Goal: Complete application form: Complete application form

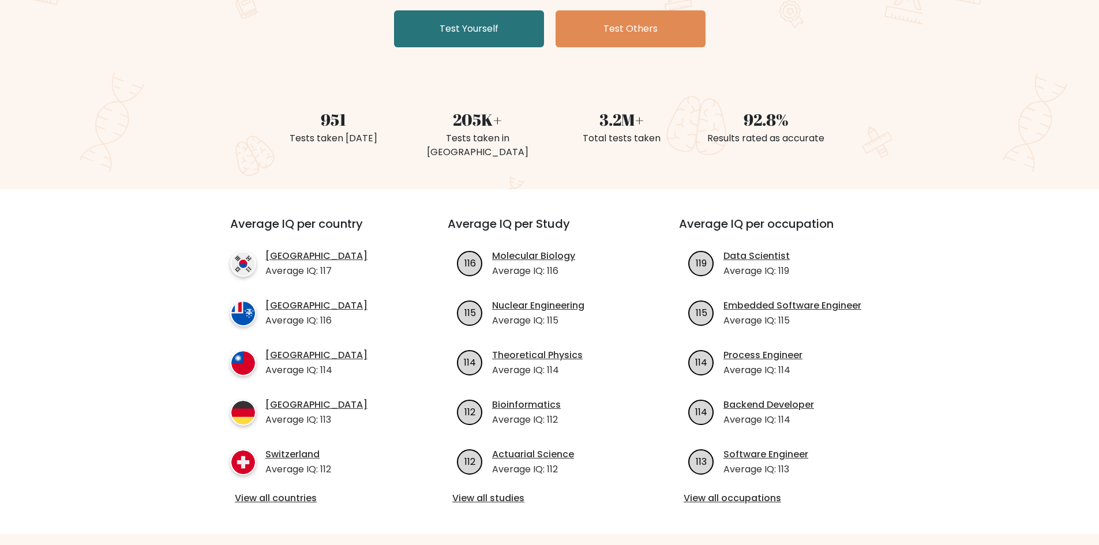
scroll to position [58, 0]
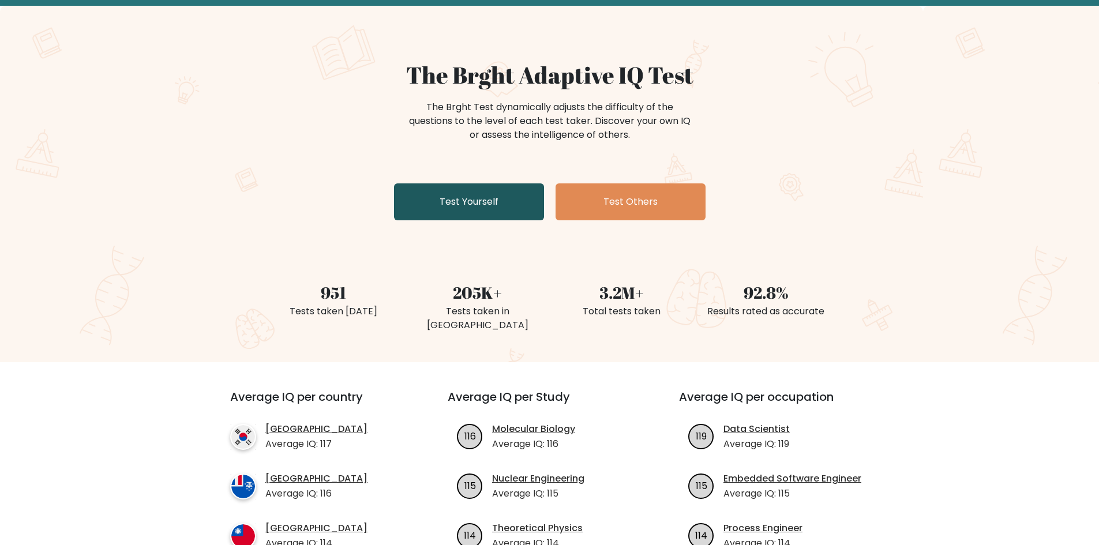
click at [457, 198] on link "Test Yourself" at bounding box center [469, 201] width 150 height 37
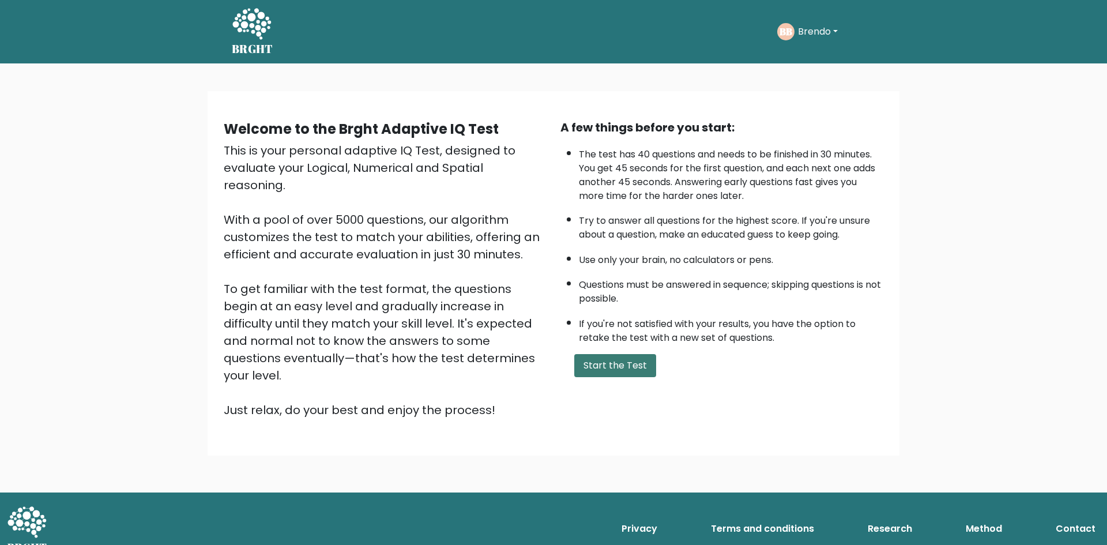
click at [649, 371] on button "Start the Test" at bounding box center [615, 365] width 82 height 23
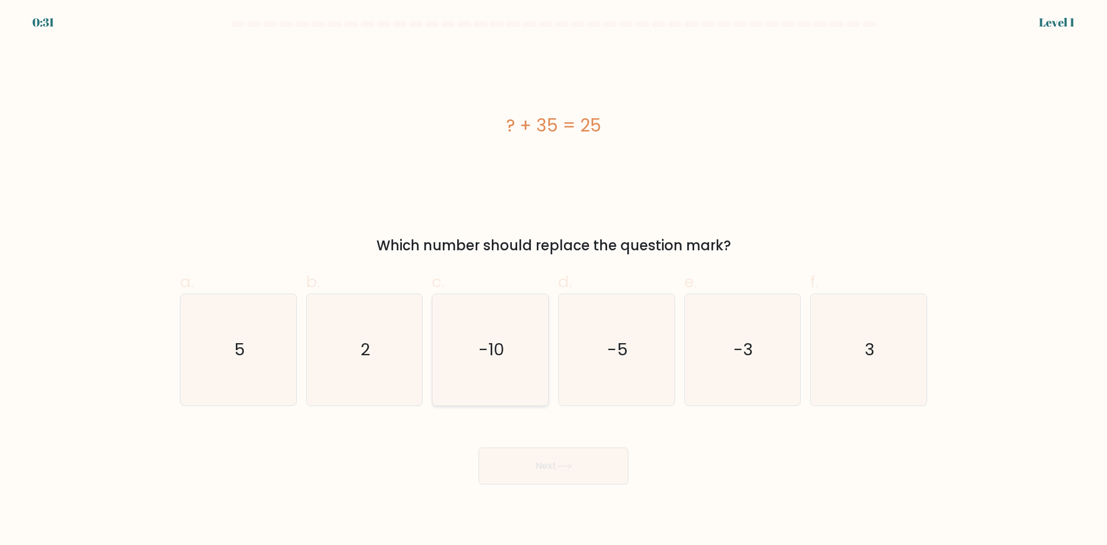
click at [476, 351] on icon "-10" at bounding box center [490, 349] width 111 height 111
click at [554, 280] on input "c. -10" at bounding box center [554, 276] width 1 height 7
radio input "true"
click at [565, 475] on button "Next" at bounding box center [554, 465] width 150 height 37
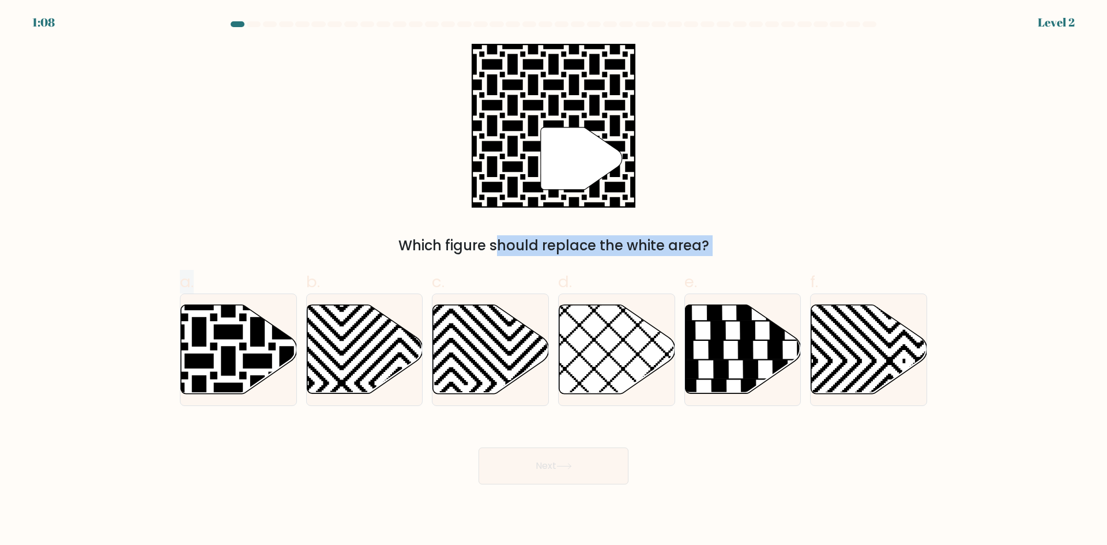
drag, startPoint x: 239, startPoint y: 341, endPoint x: 714, endPoint y: 167, distance: 505.9
click at [714, 167] on form "a." at bounding box center [553, 252] width 1107 height 463
click at [252, 340] on icon at bounding box center [199, 303] width 234 height 234
click at [554, 280] on input "a." at bounding box center [554, 276] width 1 height 7
radio input "true"
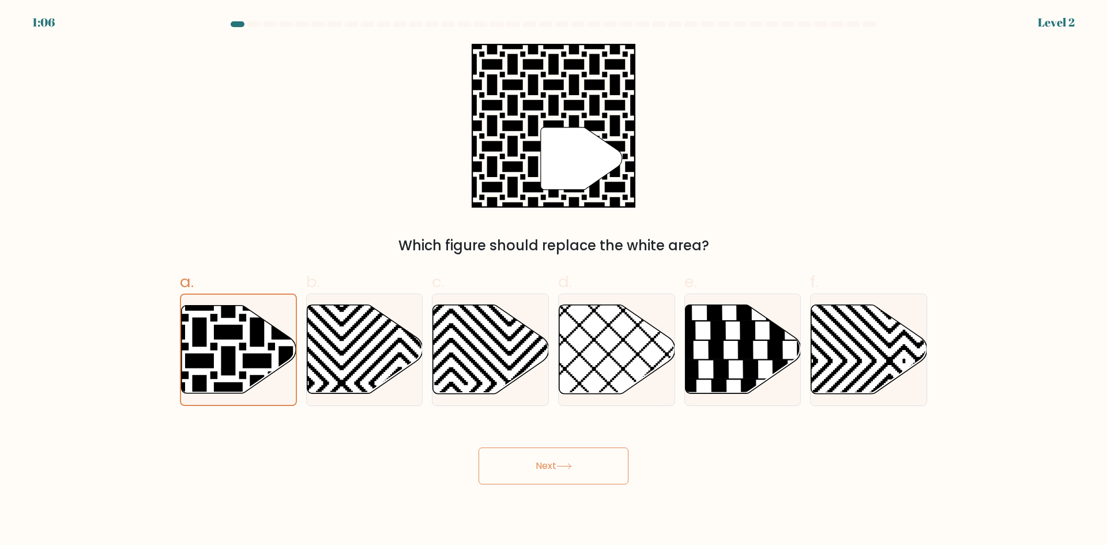
click at [570, 457] on button "Next" at bounding box center [554, 465] width 150 height 37
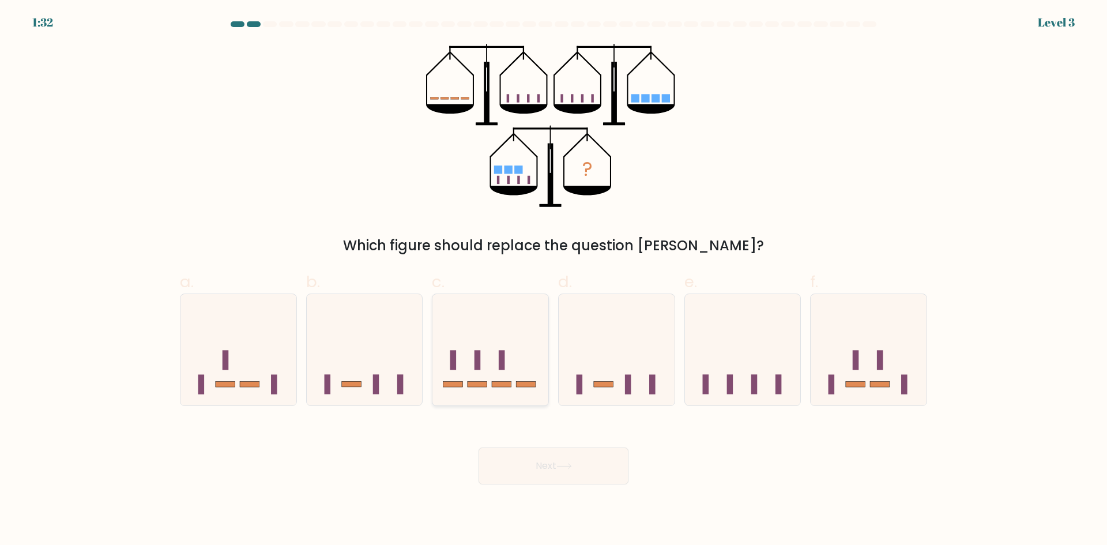
click at [481, 368] on icon at bounding box center [490, 350] width 116 height 96
click at [554, 280] on input "c." at bounding box center [554, 276] width 1 height 7
radio input "true"
click at [529, 454] on button "Next" at bounding box center [554, 465] width 150 height 37
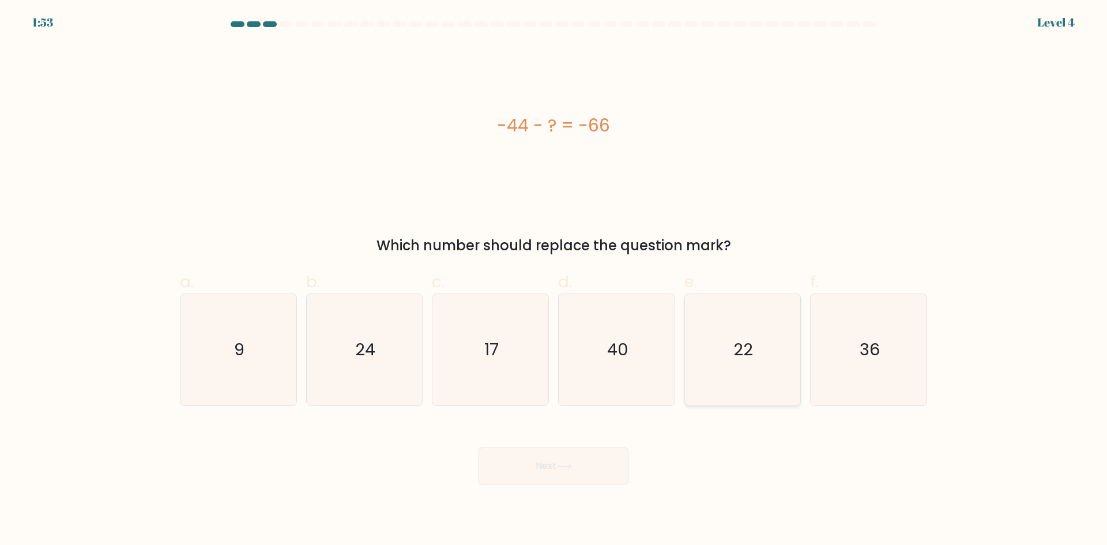
click at [745, 361] on text "22" at bounding box center [744, 349] width 20 height 23
click at [554, 280] on input "e. 22" at bounding box center [554, 276] width 1 height 7
radio input "true"
click at [578, 475] on button "Next" at bounding box center [554, 465] width 150 height 37
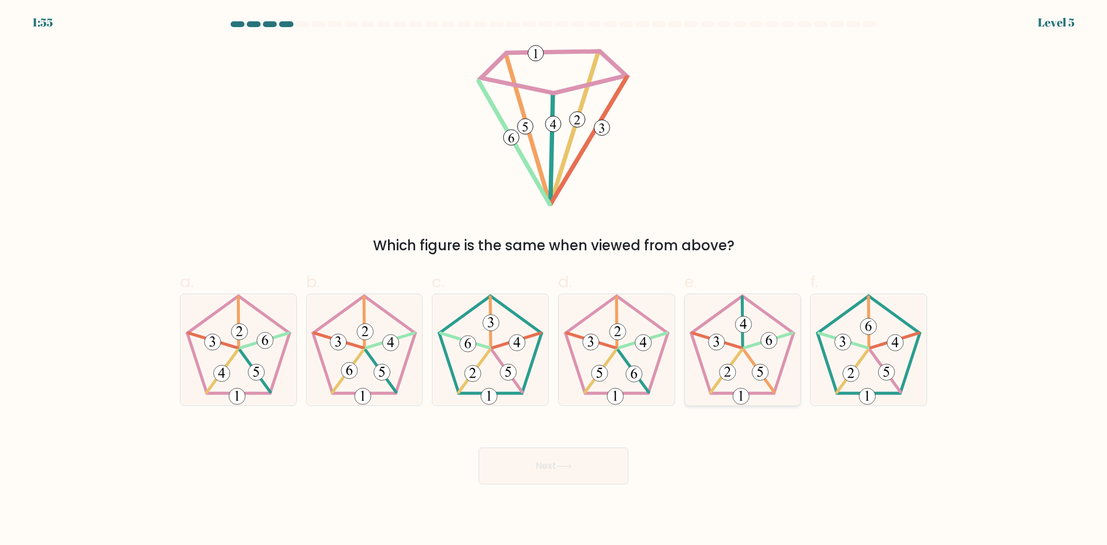
click at [736, 360] on icon at bounding box center [742, 349] width 111 height 111
click at [554, 280] on input "e." at bounding box center [554, 276] width 1 height 7
radio input "true"
drag, startPoint x: 573, startPoint y: 469, endPoint x: 569, endPoint y: 480, distance: 11.7
click at [572, 470] on button "Next" at bounding box center [554, 465] width 150 height 37
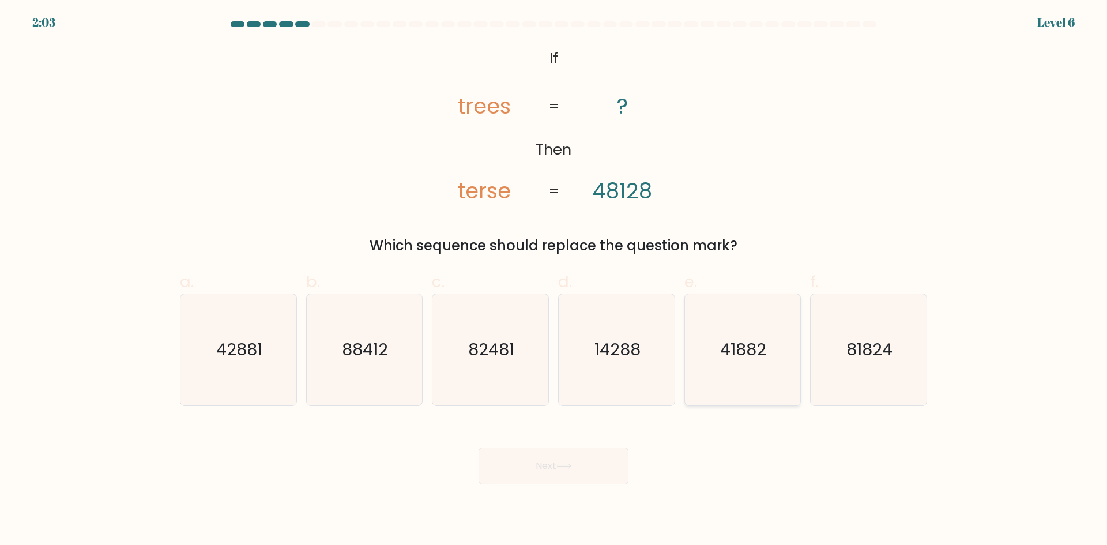
click at [731, 358] on text "41882" at bounding box center [744, 349] width 46 height 23
click at [554, 280] on input "e. 41882" at bounding box center [554, 276] width 1 height 7
radio input "true"
click at [549, 471] on button "Next" at bounding box center [554, 465] width 150 height 37
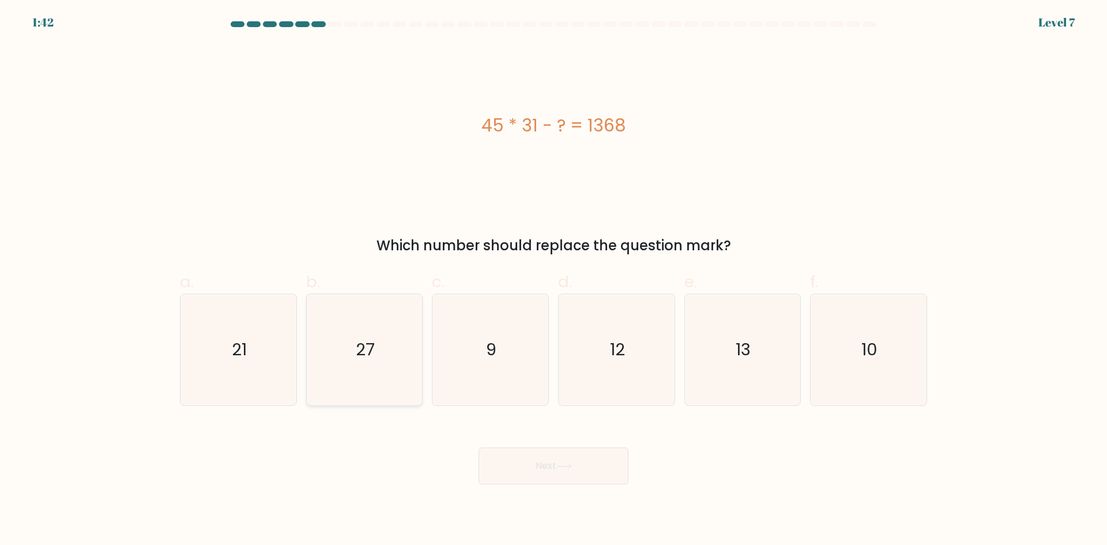
click at [367, 360] on text "27" at bounding box center [365, 349] width 19 height 23
click at [554, 280] on input "b. 27" at bounding box center [554, 276] width 1 height 7
radio input "true"
click at [604, 464] on button "Next" at bounding box center [554, 465] width 150 height 37
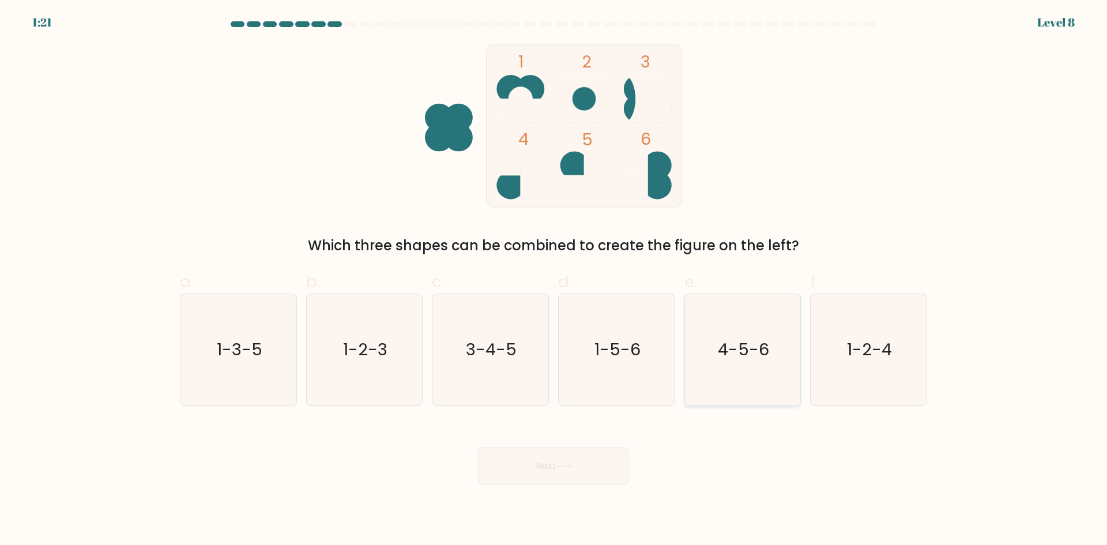
click at [734, 353] on text "4-5-6" at bounding box center [743, 349] width 51 height 23
click at [554, 280] on input "e. 4-5-6" at bounding box center [554, 276] width 1 height 7
radio input "true"
click at [584, 457] on button "Next" at bounding box center [554, 465] width 150 height 37
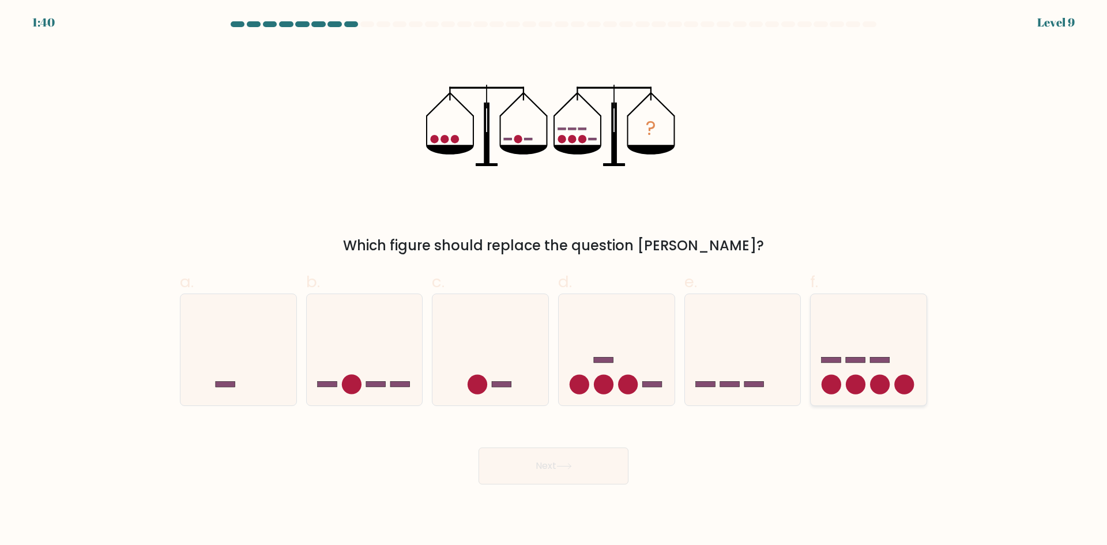
click at [876, 378] on circle at bounding box center [881, 385] width 20 height 20
click at [554, 280] on input "f." at bounding box center [554, 276] width 1 height 7
radio input "true"
click at [612, 454] on button "Next" at bounding box center [554, 465] width 150 height 37
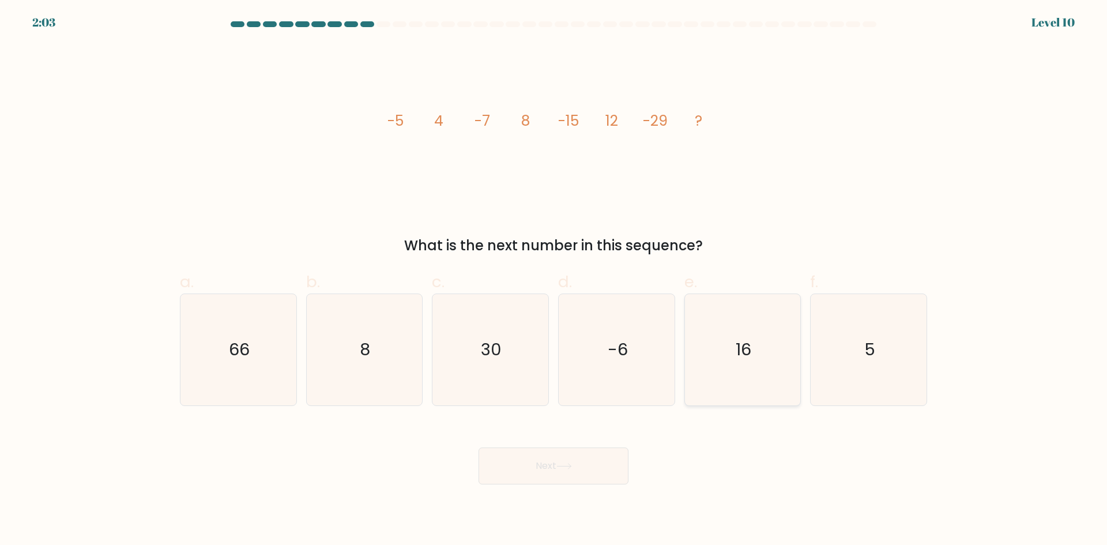
click at [720, 334] on icon "16" at bounding box center [742, 349] width 111 height 111
click at [554, 280] on input "e. 16" at bounding box center [554, 276] width 1 height 7
radio input "true"
click at [589, 471] on button "Next" at bounding box center [554, 465] width 150 height 37
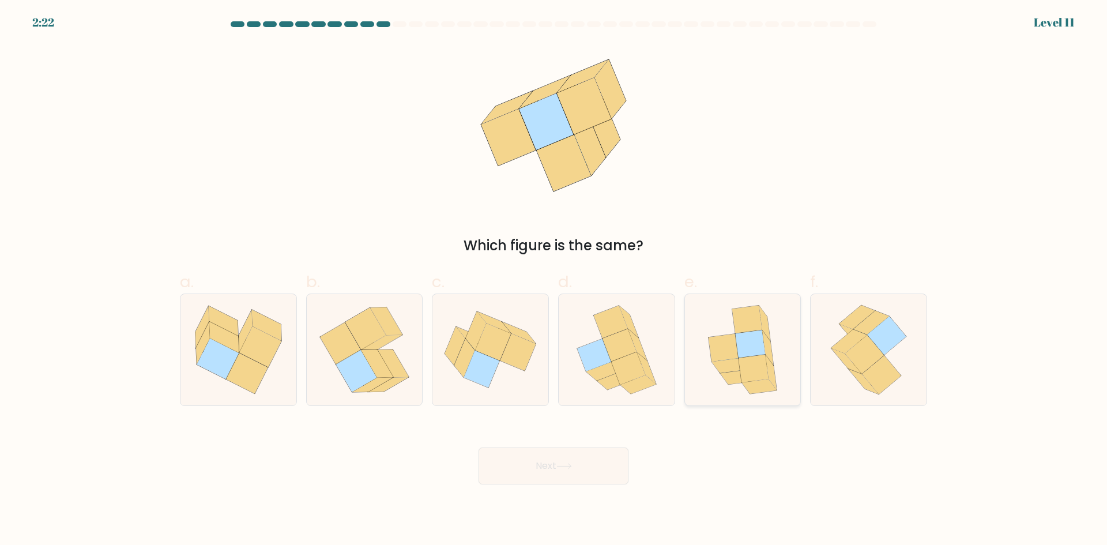
click at [753, 367] on icon at bounding box center [754, 369] width 30 height 28
click at [554, 280] on input "e." at bounding box center [554, 276] width 1 height 7
radio input "true"
click at [582, 479] on button "Next" at bounding box center [554, 465] width 150 height 37
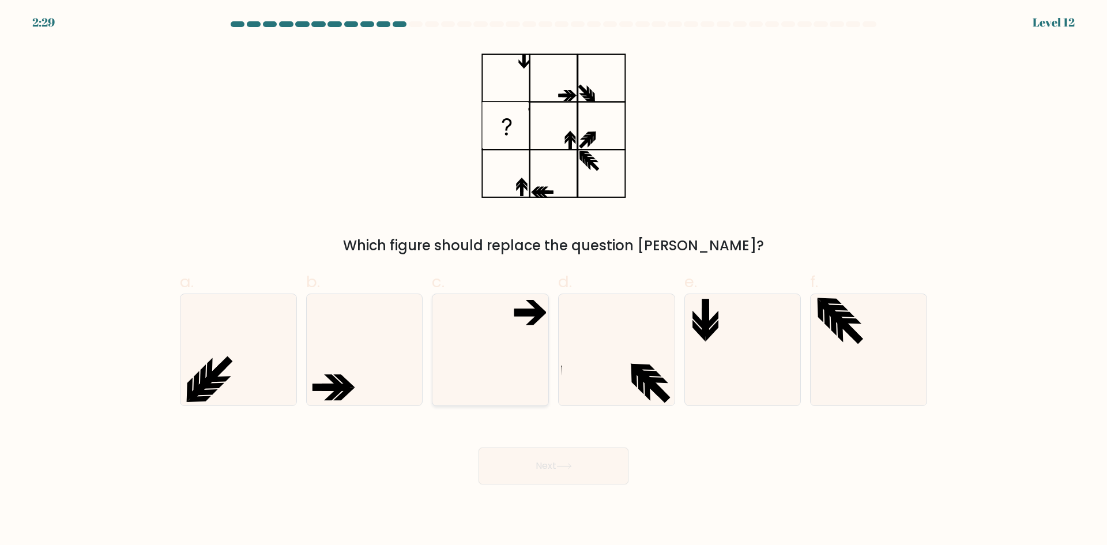
click at [532, 337] on icon at bounding box center [490, 349] width 111 height 111
click at [554, 280] on input "c." at bounding box center [554, 276] width 1 height 7
radio input "true"
click at [586, 461] on button "Next" at bounding box center [554, 465] width 150 height 37
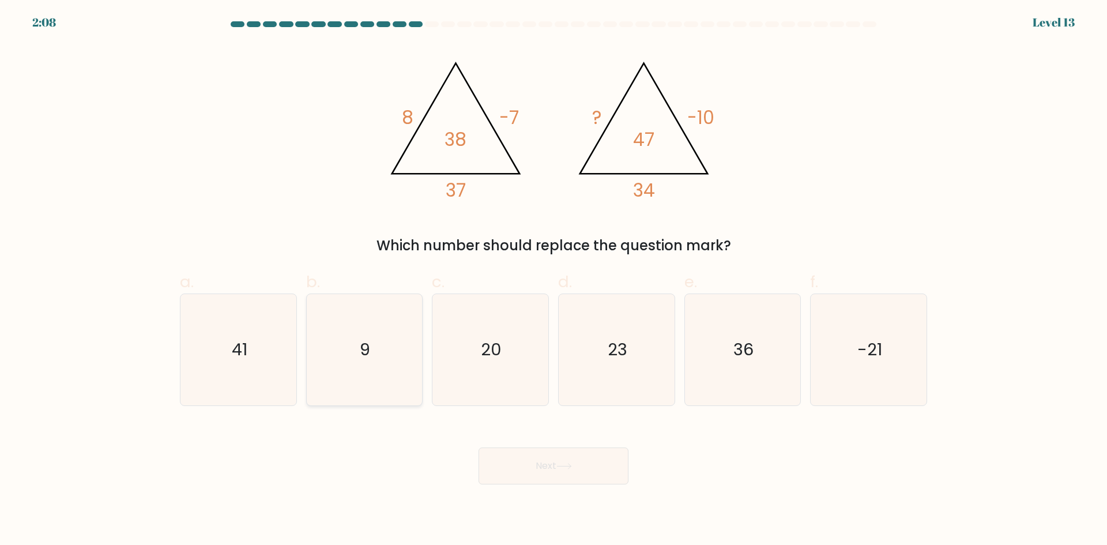
click at [373, 341] on icon "9" at bounding box center [364, 349] width 111 height 111
click at [554, 280] on input "b. 9" at bounding box center [554, 276] width 1 height 7
radio input "true"
click at [556, 465] on button "Next" at bounding box center [554, 465] width 150 height 37
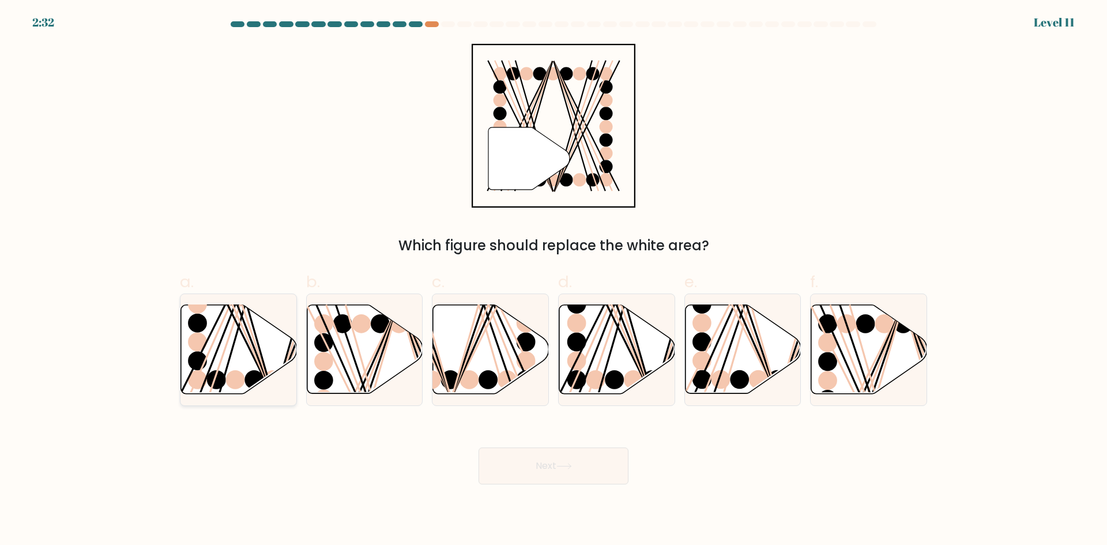
click at [267, 361] on icon at bounding box center [239, 349] width 116 height 89
click at [554, 280] on input "a." at bounding box center [554, 276] width 1 height 7
radio input "true"
click at [623, 462] on button "Next" at bounding box center [554, 465] width 150 height 37
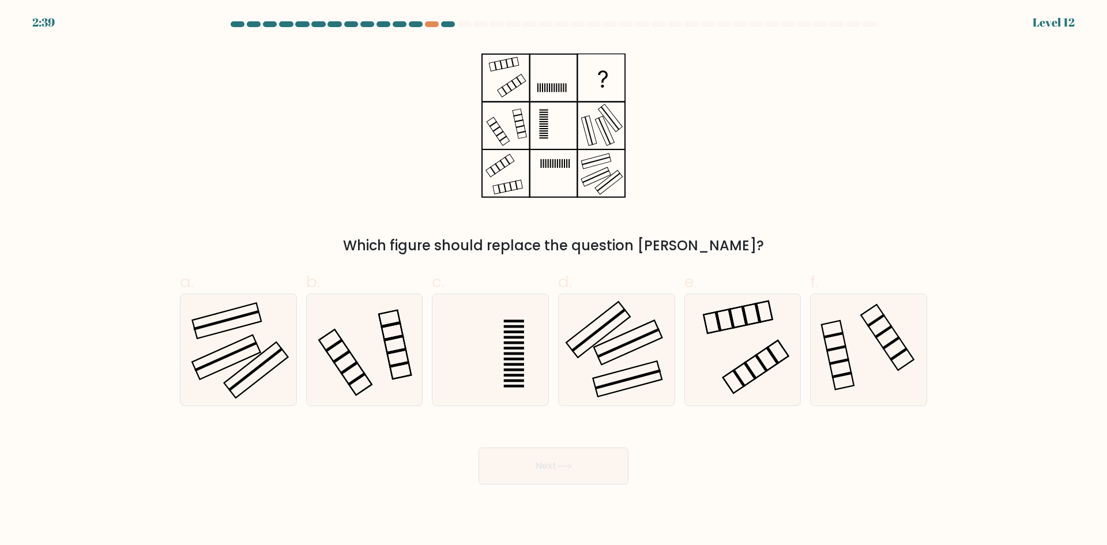
drag, startPoint x: 613, startPoint y: 317, endPoint x: 623, endPoint y: 424, distance: 107.1
click at [612, 318] on rect at bounding box center [598, 330] width 55 height 44
click at [554, 280] on input "d." at bounding box center [554, 276] width 1 height 7
radio input "true"
click at [590, 471] on button "Next" at bounding box center [554, 465] width 150 height 37
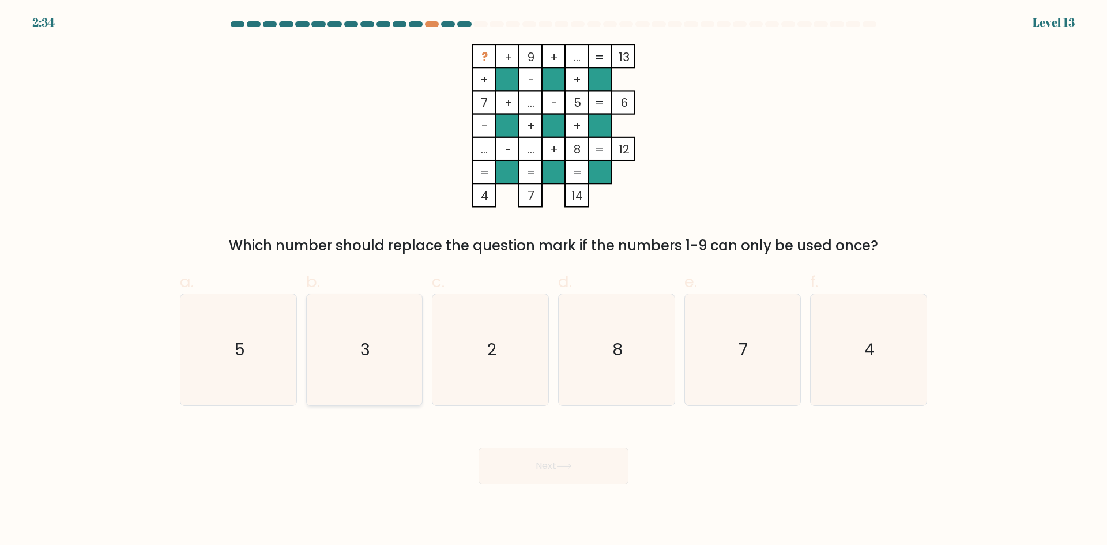
click at [373, 371] on icon "3" at bounding box center [364, 349] width 111 height 111
click at [554, 280] on input "b. 3" at bounding box center [554, 276] width 1 height 7
radio input "true"
click at [552, 464] on button "Next" at bounding box center [554, 465] width 150 height 37
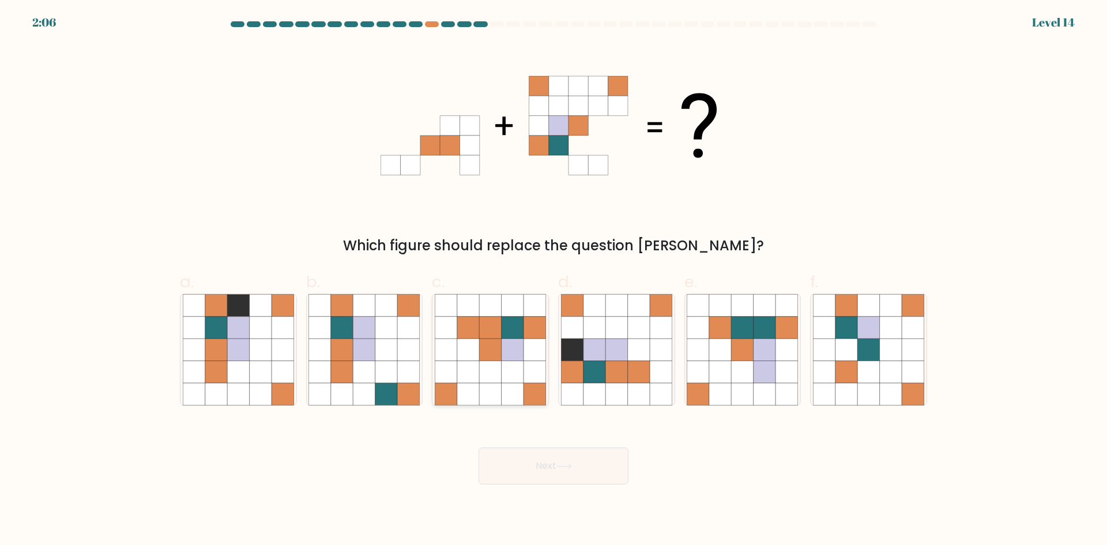
click at [516, 362] on icon at bounding box center [513, 372] width 22 height 22
click at [554, 280] on input "c." at bounding box center [554, 276] width 1 height 7
radio input "true"
click at [571, 467] on icon at bounding box center [564, 466] width 14 height 5
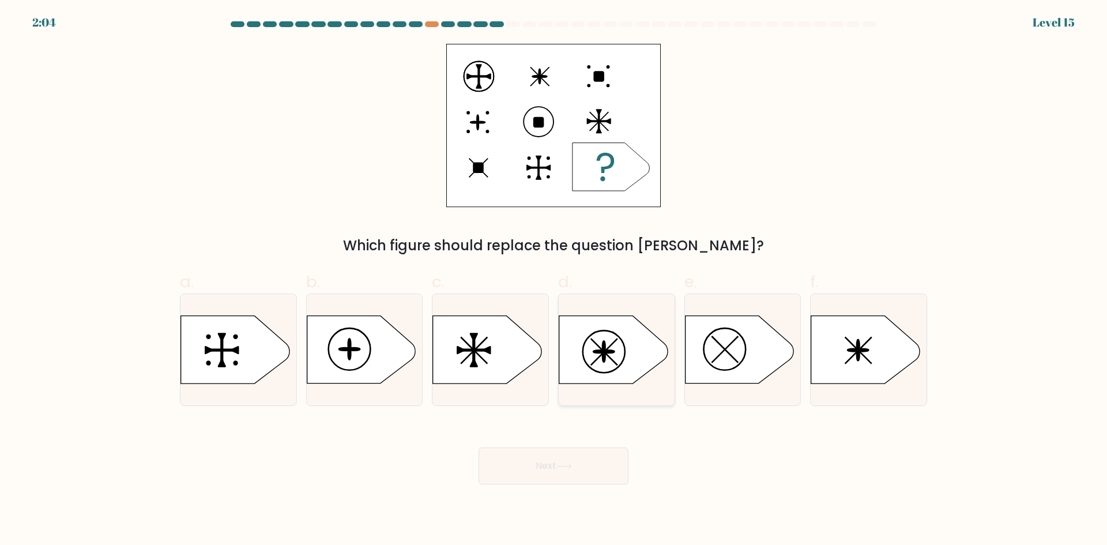
drag, startPoint x: 618, startPoint y: 367, endPoint x: 604, endPoint y: 398, distance: 34.3
click at [618, 369] on icon at bounding box center [617, 349] width 116 height 69
click at [554, 280] on input "d." at bounding box center [554, 276] width 1 height 7
radio input "true"
click at [589, 456] on button "Next" at bounding box center [554, 465] width 150 height 37
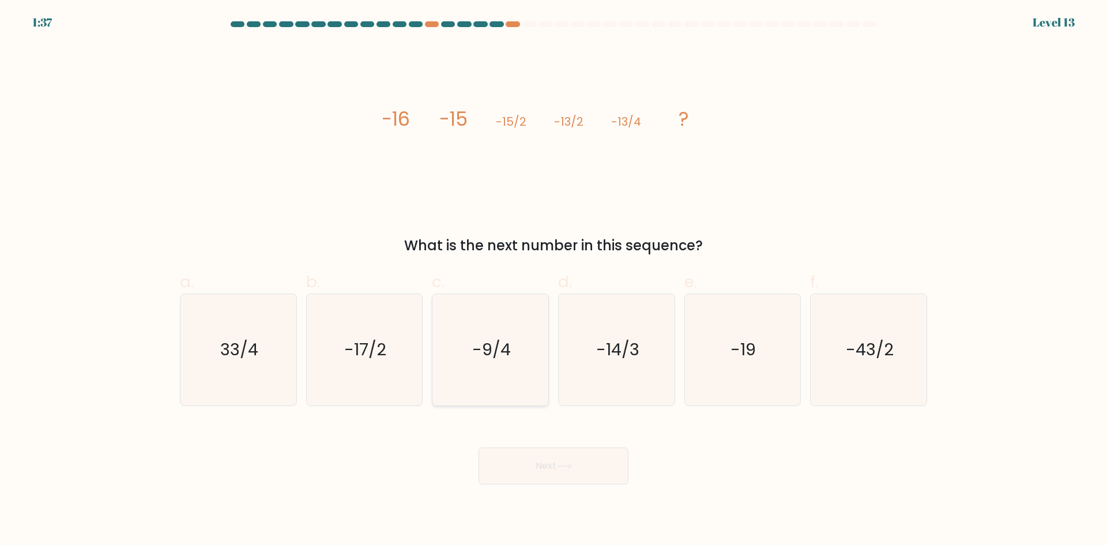
click at [475, 355] on text "-9/4" at bounding box center [491, 349] width 39 height 23
click at [554, 280] on input "c. -9/4" at bounding box center [554, 276] width 1 height 7
radio input "true"
click at [562, 471] on button "Next" at bounding box center [554, 465] width 150 height 37
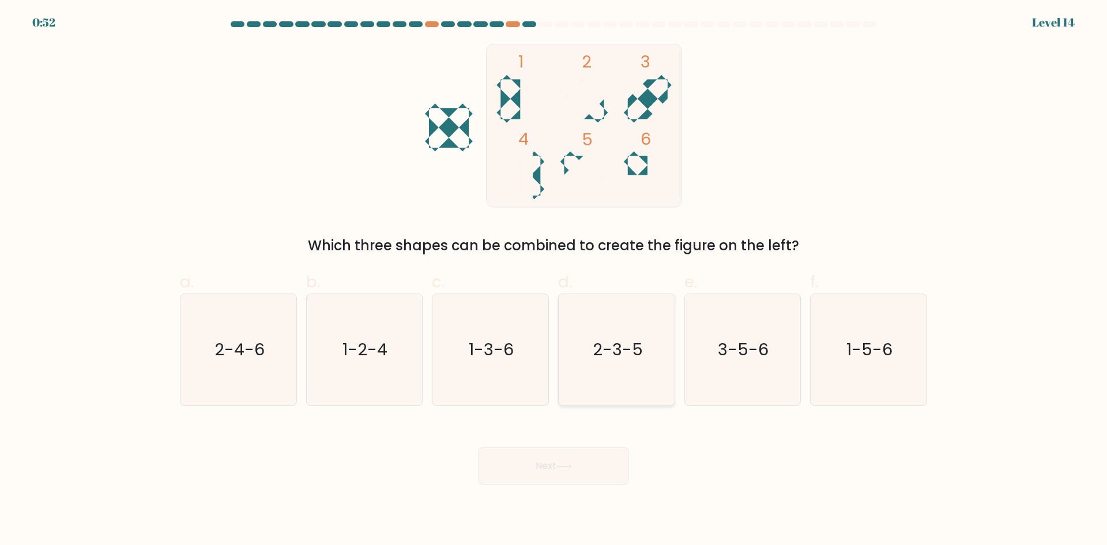
click at [637, 378] on icon "2-3-5" at bounding box center [616, 349] width 111 height 111
click at [554, 280] on input "d. 2-3-5" at bounding box center [554, 276] width 1 height 7
radio input "true"
click at [580, 461] on button "Next" at bounding box center [554, 465] width 150 height 37
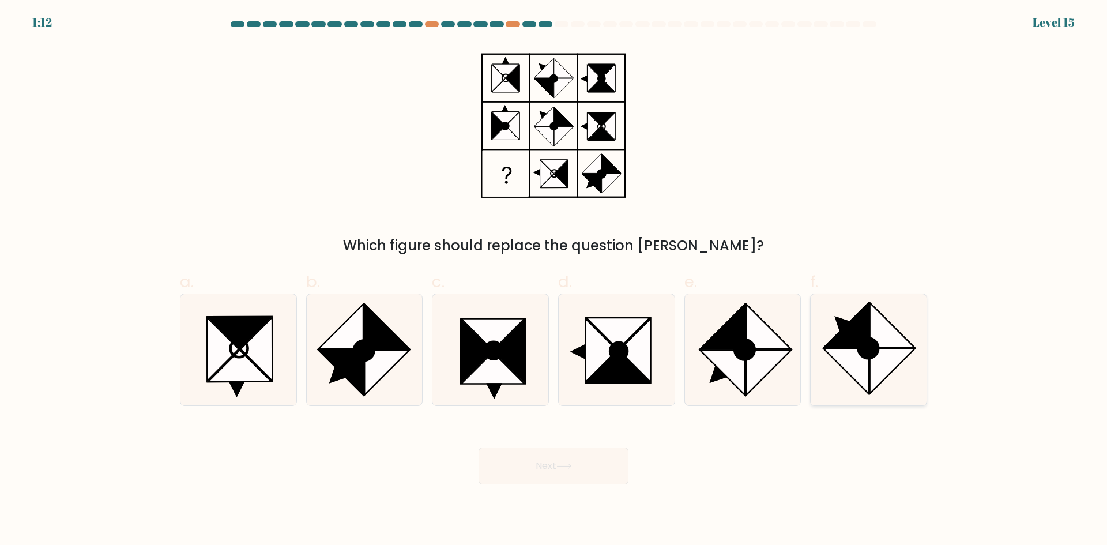
click at [871, 334] on icon at bounding box center [892, 325] width 44 height 44
click at [554, 280] on input "f." at bounding box center [554, 276] width 1 height 7
radio input "true"
click at [577, 472] on button "Next" at bounding box center [554, 465] width 150 height 37
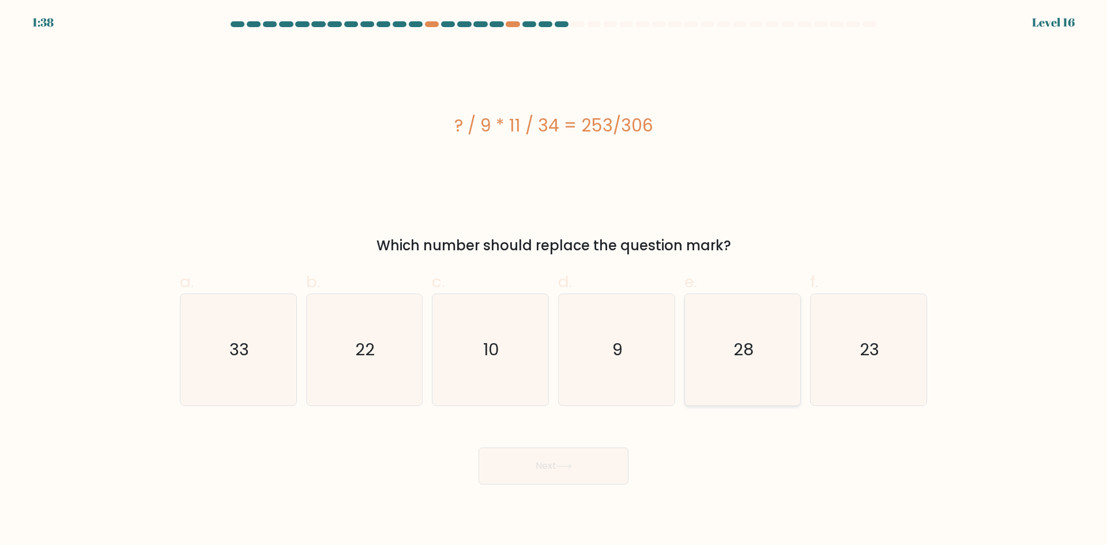
click at [769, 379] on icon "28" at bounding box center [742, 349] width 111 height 111
click at [554, 280] on input "e. 28" at bounding box center [554, 276] width 1 height 7
radio input "true"
click at [588, 458] on button "Next" at bounding box center [554, 465] width 150 height 37
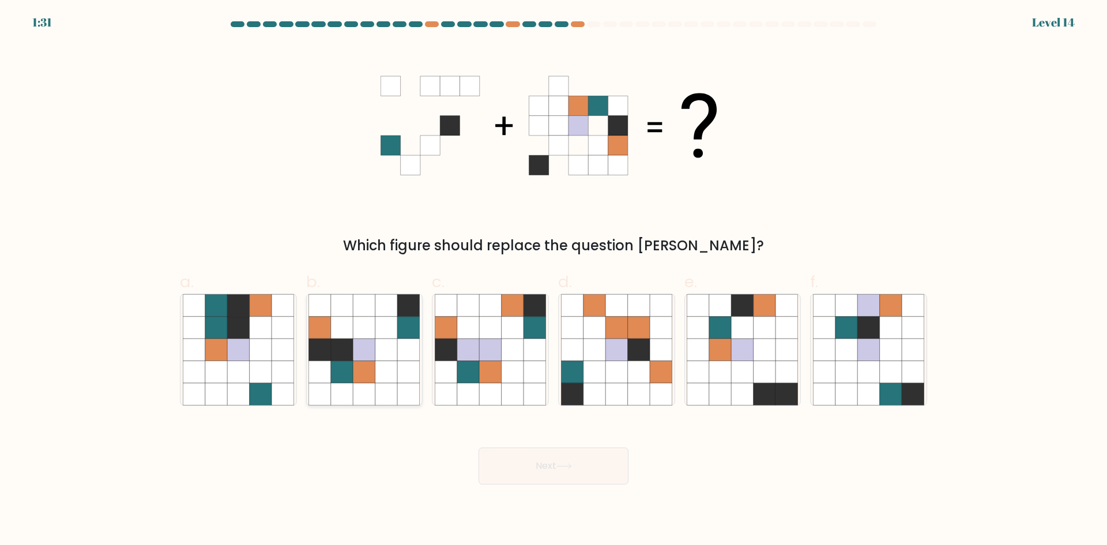
click at [390, 367] on icon at bounding box center [386, 372] width 22 height 22
click at [554, 280] on input "b." at bounding box center [554, 276] width 1 height 7
radio input "true"
click at [595, 461] on button "Next" at bounding box center [554, 465] width 150 height 37
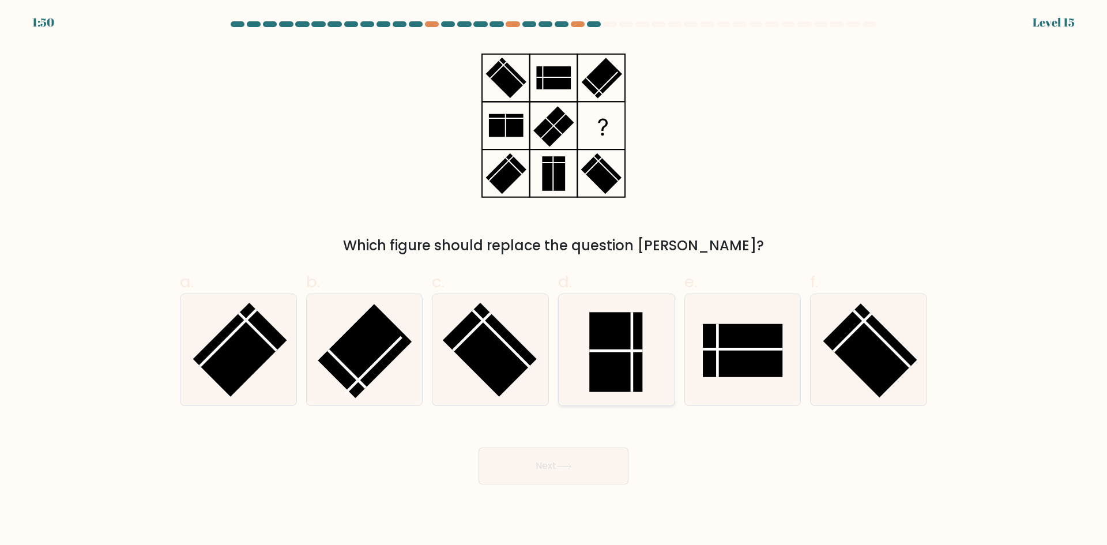
click at [629, 351] on line at bounding box center [615, 351] width 53 height 0
click at [554, 280] on input "d." at bounding box center [554, 276] width 1 height 7
radio input "true"
click at [566, 460] on button "Next" at bounding box center [554, 465] width 150 height 37
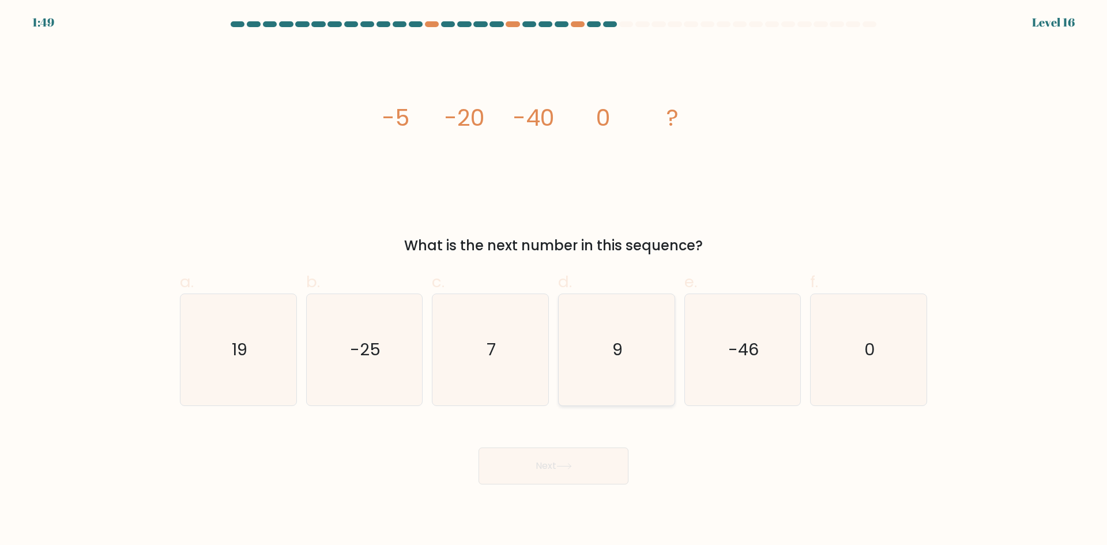
click at [624, 350] on icon "9" at bounding box center [616, 349] width 111 height 111
click at [554, 280] on input "d. 9" at bounding box center [554, 276] width 1 height 7
radio input "true"
click at [586, 473] on button "Next" at bounding box center [554, 465] width 150 height 37
click at [570, 464] on icon at bounding box center [564, 466] width 16 height 6
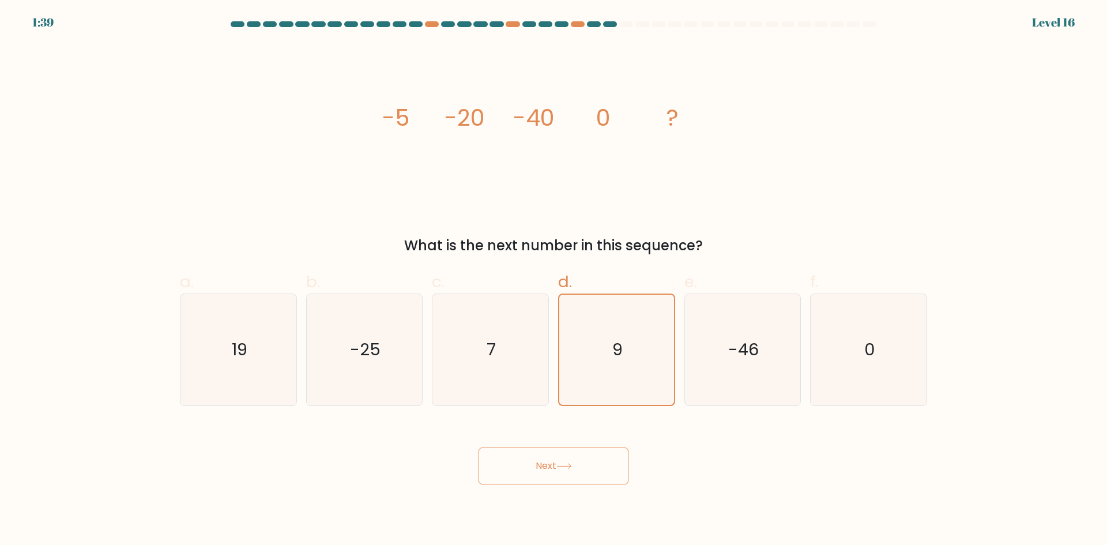
click at [576, 465] on button "Next" at bounding box center [554, 465] width 150 height 37
click at [502, 334] on icon "7" at bounding box center [490, 349] width 111 height 111
click at [554, 280] on input "c. 7" at bounding box center [554, 276] width 1 height 7
radio input "true"
click at [768, 352] on icon "-46" at bounding box center [742, 349] width 111 height 111
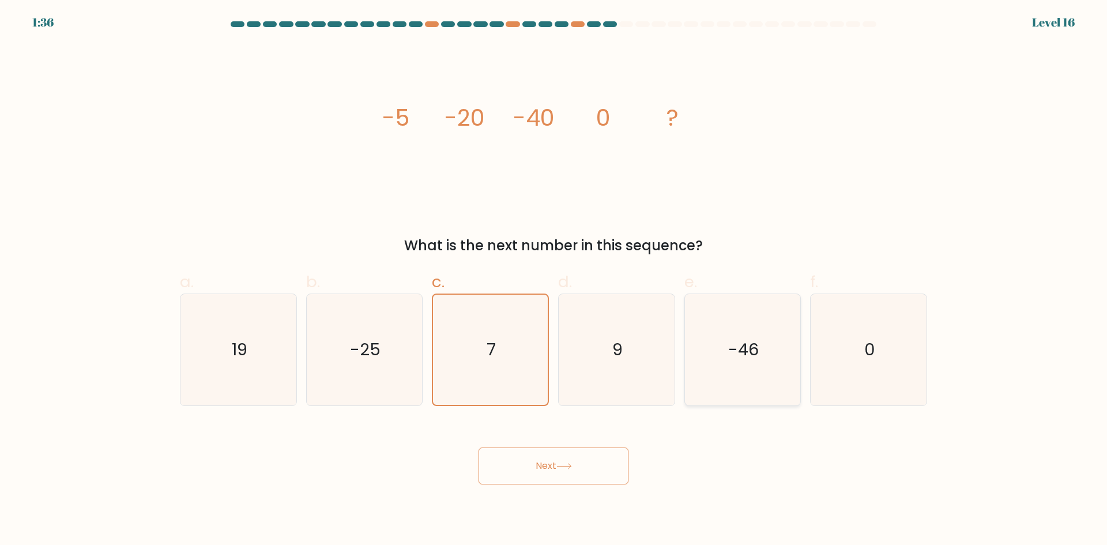
click at [554, 280] on input "e. -46" at bounding box center [554, 276] width 1 height 7
radio input "true"
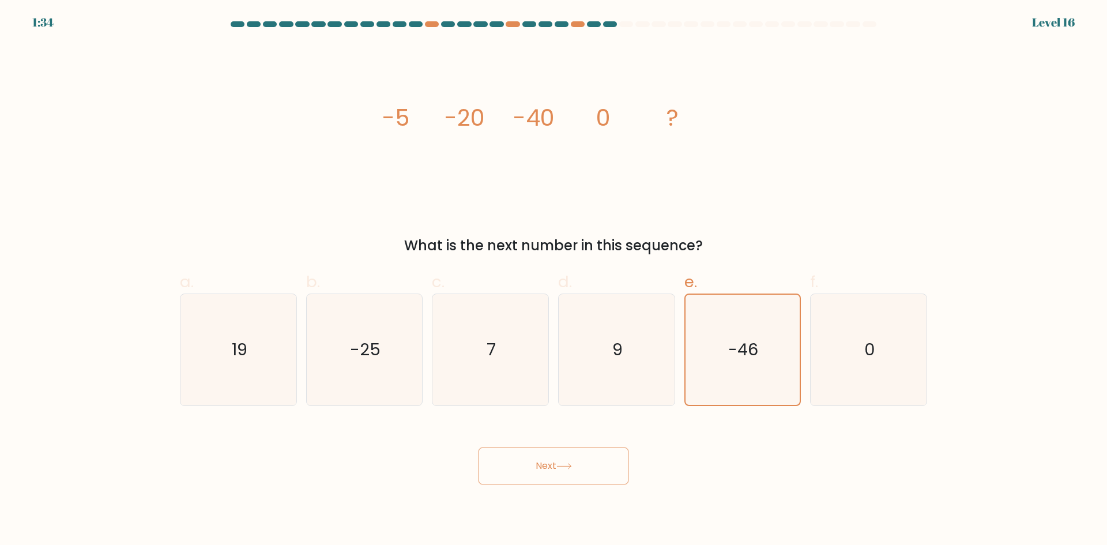
click at [590, 459] on button "Next" at bounding box center [554, 465] width 150 height 37
click at [885, 341] on icon "0" at bounding box center [868, 349] width 111 height 111
click at [554, 280] on input "f. 0" at bounding box center [554, 276] width 1 height 7
radio input "true"
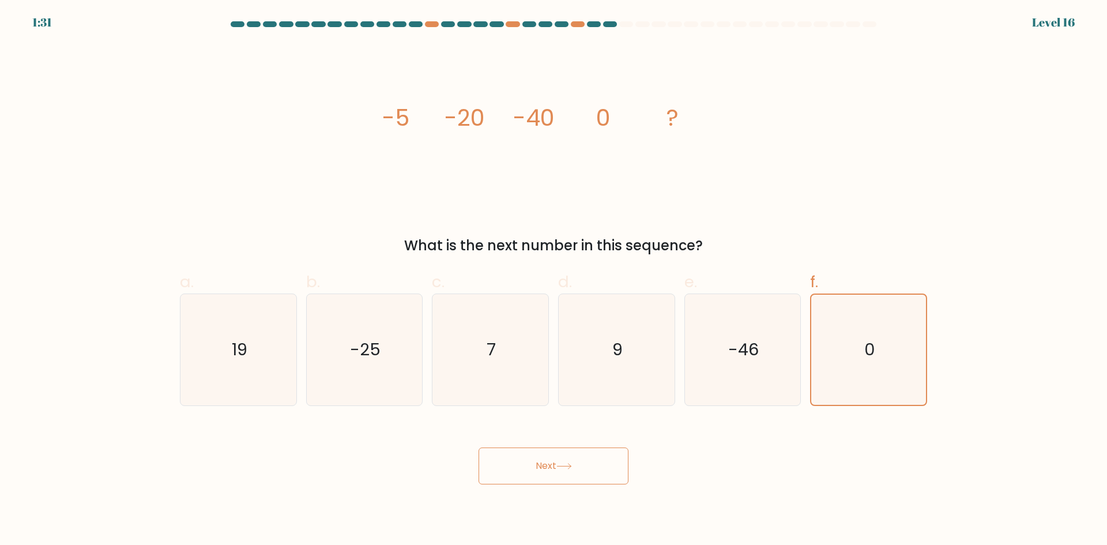
click at [579, 454] on button "Next" at bounding box center [554, 465] width 150 height 37
click at [224, 338] on icon "19" at bounding box center [238, 349] width 111 height 111
click at [554, 280] on input "a. 19" at bounding box center [554, 276] width 1 height 7
radio input "true"
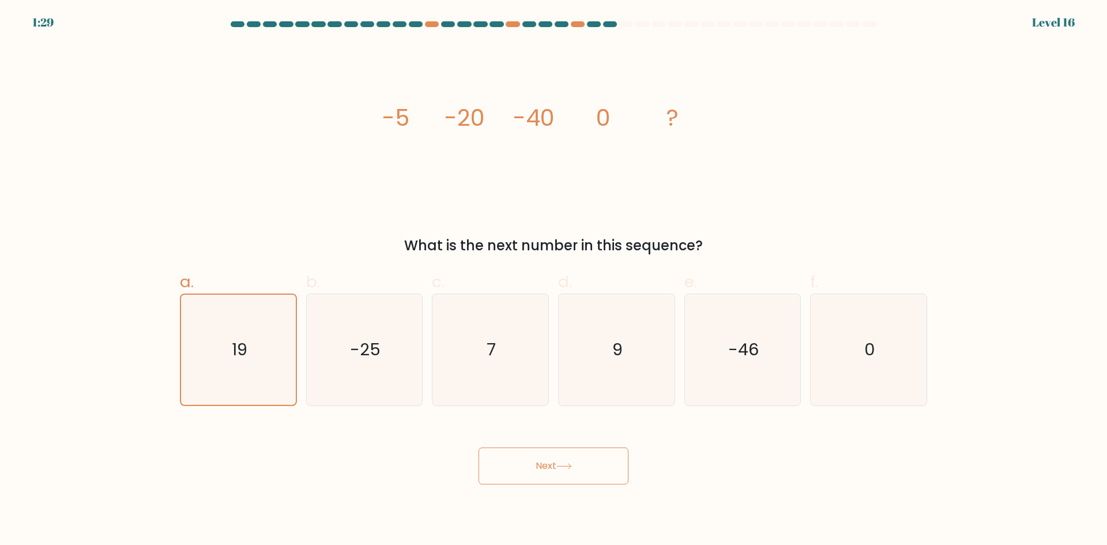
click at [560, 486] on body "1:29 Level 16" at bounding box center [553, 272] width 1107 height 545
click at [578, 471] on button "Next" at bounding box center [554, 465] width 150 height 37
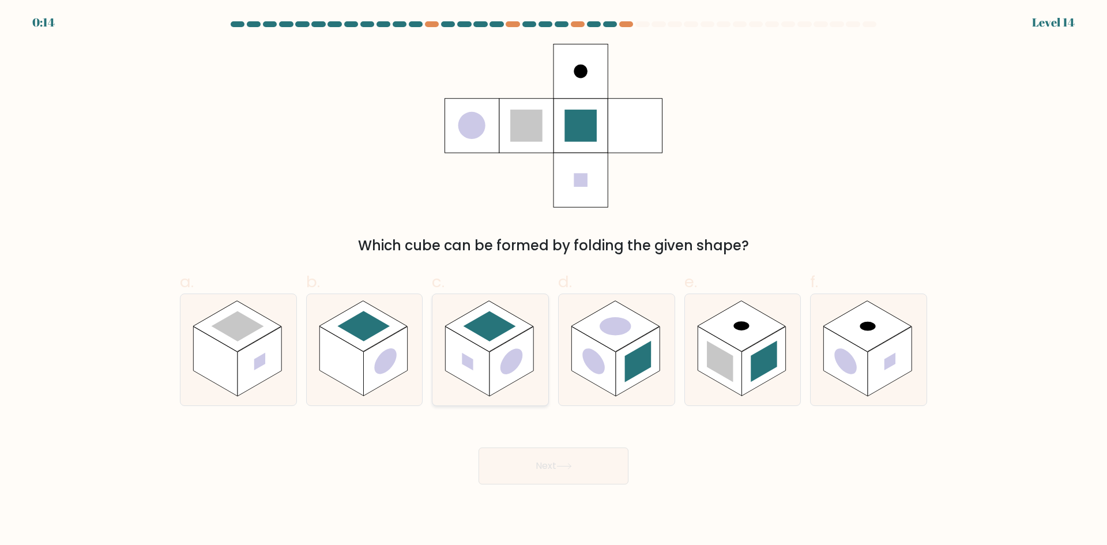
click at [503, 362] on circle at bounding box center [512, 361] width 22 height 35
click at [554, 280] on input "c." at bounding box center [554, 276] width 1 height 7
radio input "true"
click at [580, 469] on button "Next" at bounding box center [554, 465] width 150 height 37
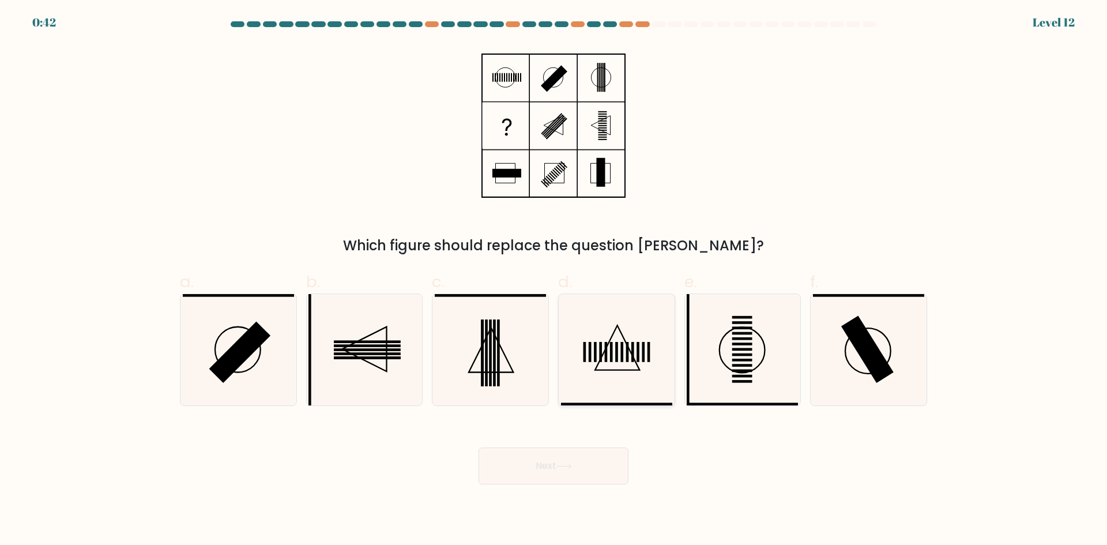
click at [601, 355] on rect at bounding box center [600, 352] width 3 height 20
click at [554, 280] on input "d." at bounding box center [554, 276] width 1 height 7
radio input "true"
click at [576, 462] on button "Next" at bounding box center [554, 465] width 150 height 37
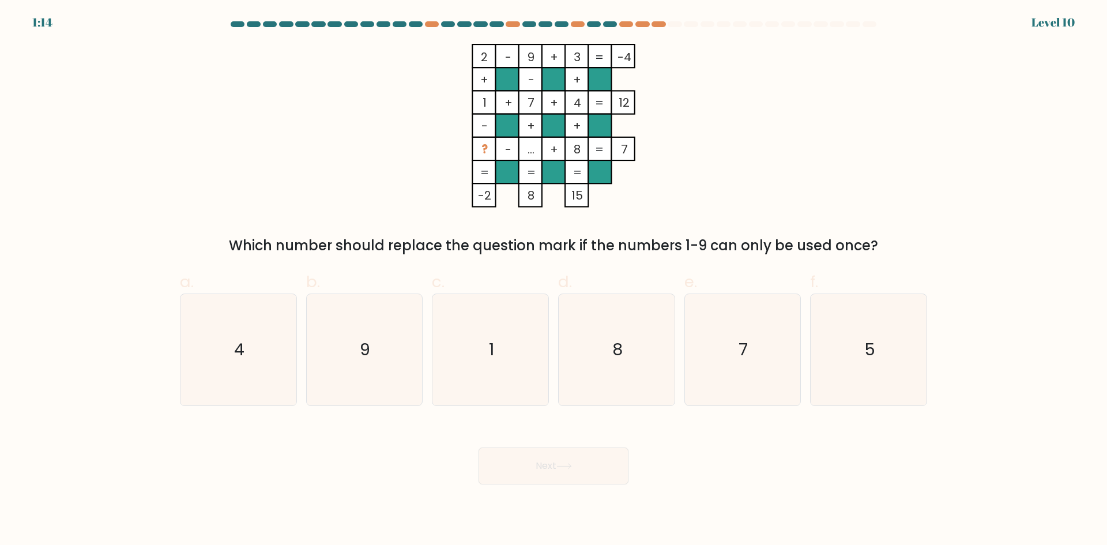
drag, startPoint x: 486, startPoint y: 352, endPoint x: 626, endPoint y: 473, distance: 185.1
click at [486, 352] on icon "1" at bounding box center [490, 349] width 111 height 111
click at [554, 280] on input "c. 1" at bounding box center [554, 276] width 1 height 7
radio input "true"
click at [566, 467] on icon at bounding box center [564, 466] width 16 height 6
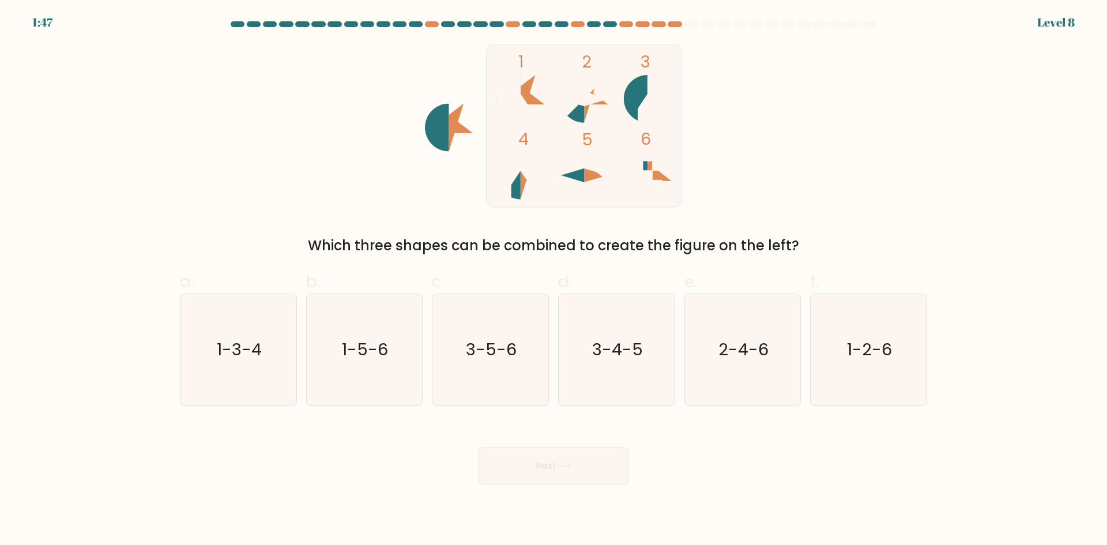
click at [520, 190] on icon at bounding box center [509, 176] width 24 height 48
click at [247, 357] on text "1-3-4" at bounding box center [239, 349] width 45 height 23
click at [554, 280] on input "a. 1-3-4" at bounding box center [554, 276] width 1 height 7
radio input "true"
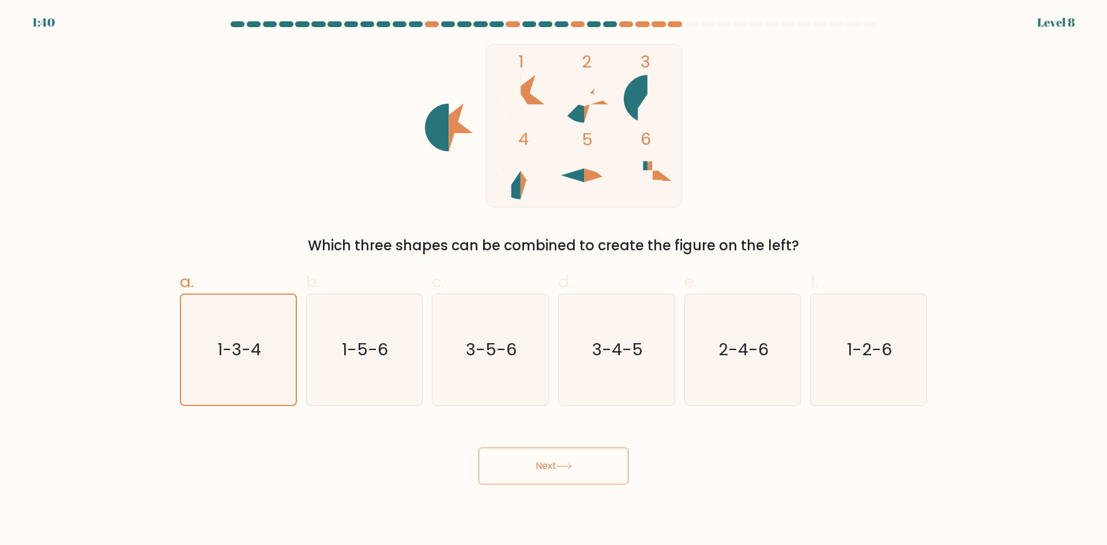
click at [570, 477] on button "Next" at bounding box center [554, 465] width 150 height 37
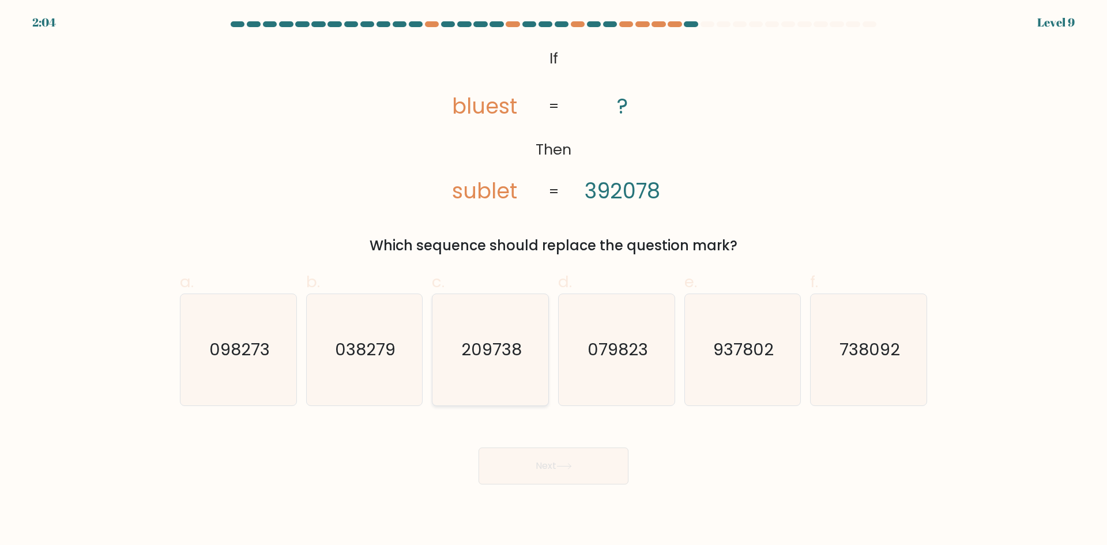
click at [499, 359] on text "209738" at bounding box center [491, 349] width 61 height 23
click at [554, 280] on input "c. 209738" at bounding box center [554, 276] width 1 height 7
radio input "true"
click at [578, 472] on button "Next" at bounding box center [554, 465] width 150 height 37
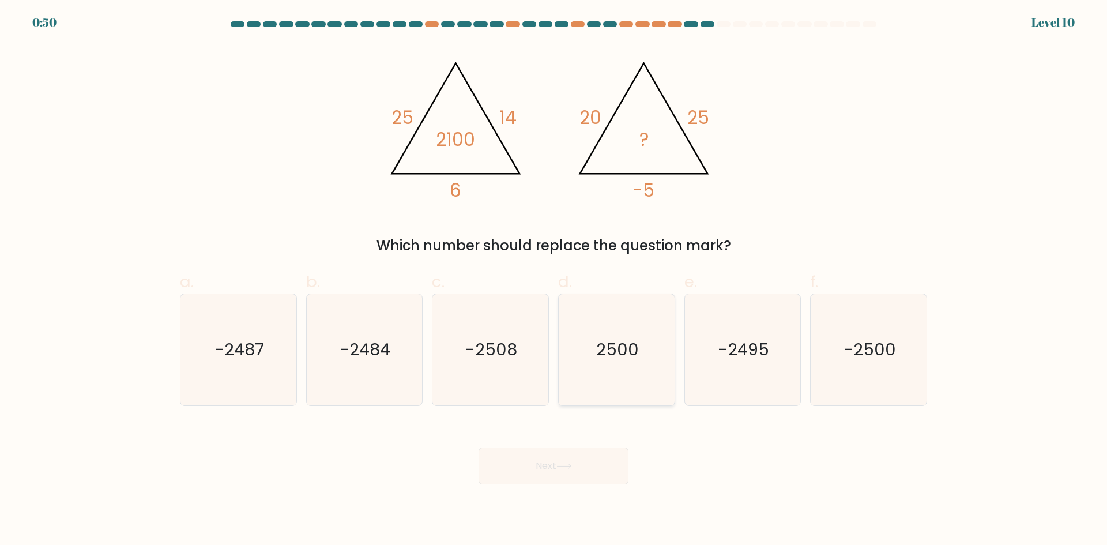
click at [631, 373] on icon "2500" at bounding box center [616, 349] width 111 height 111
click at [554, 280] on input "d. 2500" at bounding box center [554, 276] width 1 height 7
radio input "true"
click at [841, 386] on icon "-2500" at bounding box center [868, 349] width 111 height 111
click at [554, 280] on input "f. -2500" at bounding box center [554, 276] width 1 height 7
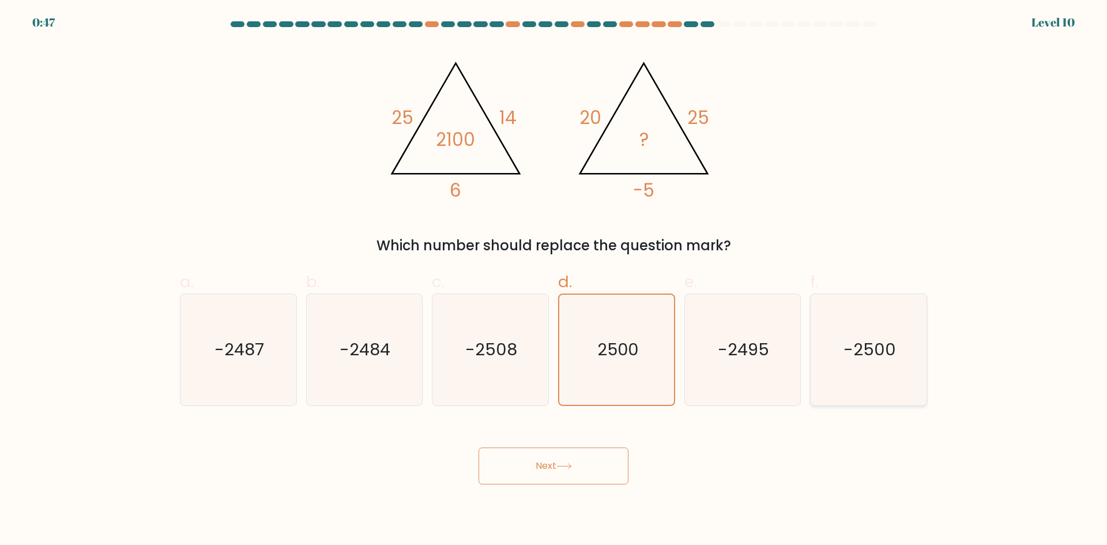
radio input "true"
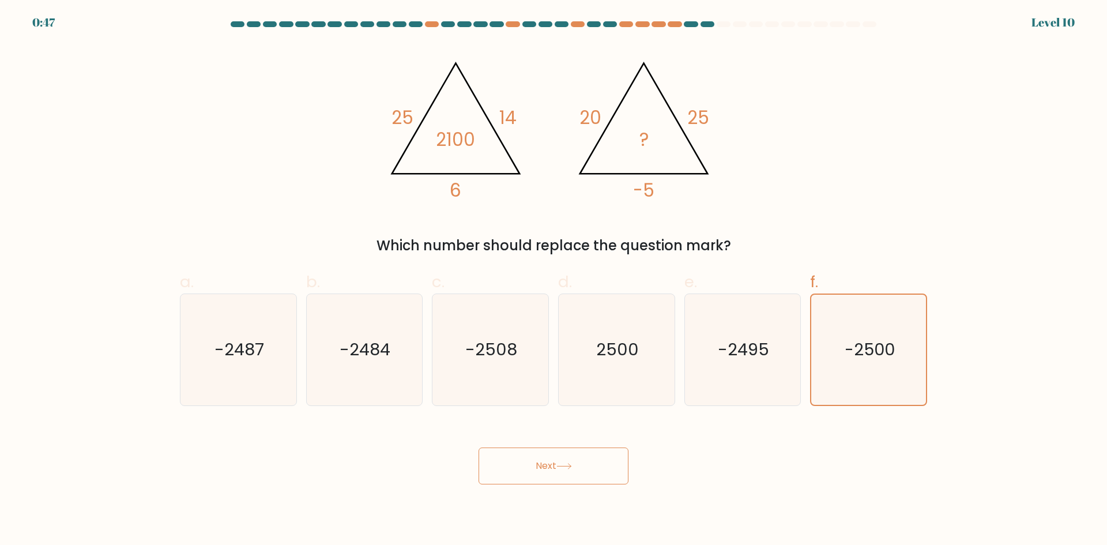
click at [572, 465] on icon at bounding box center [564, 466] width 16 height 6
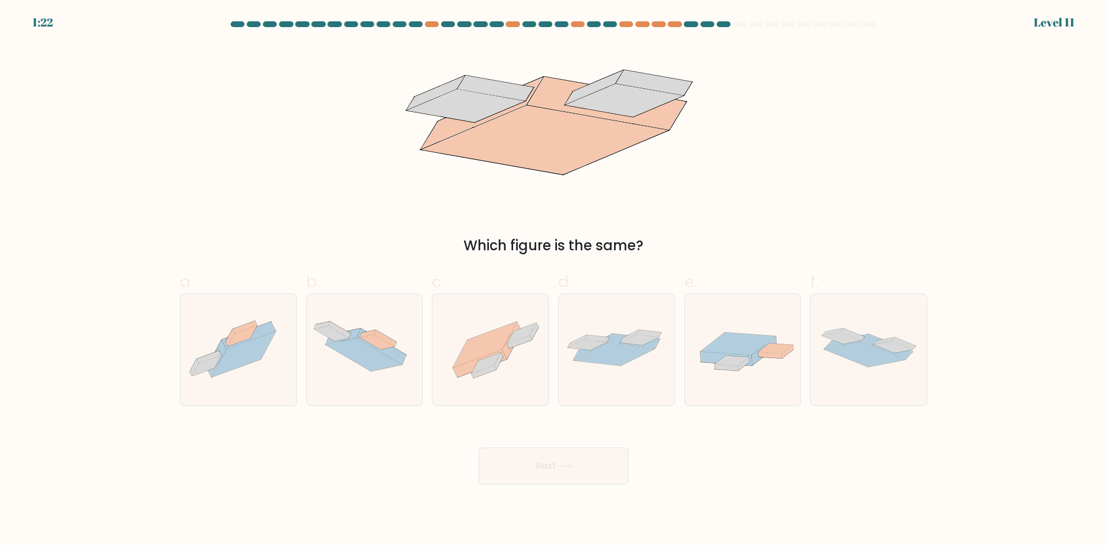
drag, startPoint x: 503, startPoint y: 349, endPoint x: 559, endPoint y: 460, distance: 123.5
click at [502, 350] on icon at bounding box center [490, 349] width 116 height 86
click at [554, 280] on input "c." at bounding box center [554, 276] width 1 height 7
radio input "true"
click at [559, 464] on button "Next" at bounding box center [554, 465] width 150 height 37
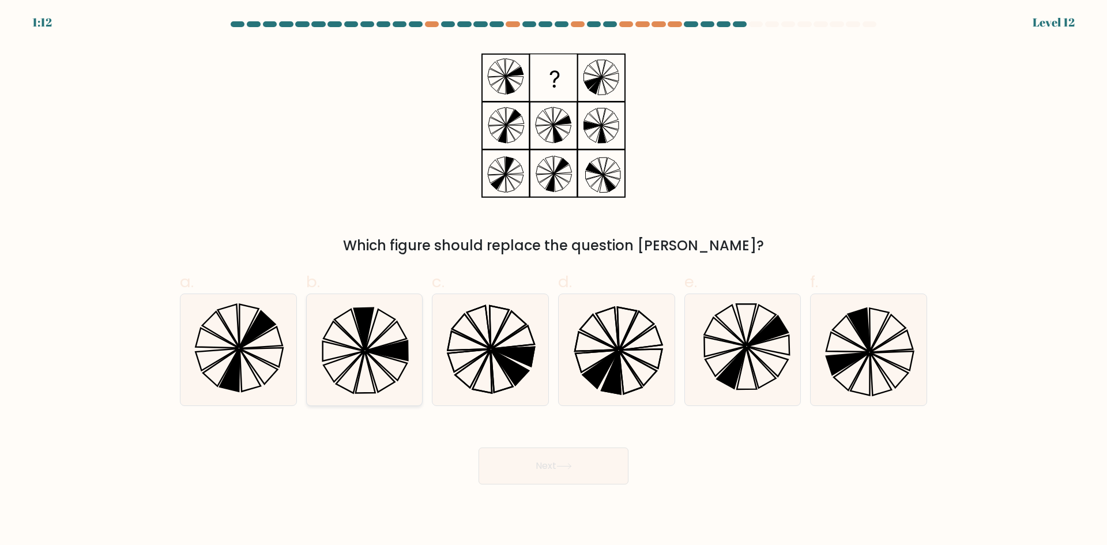
click at [389, 340] on icon at bounding box center [364, 349] width 111 height 111
click at [554, 280] on input "b." at bounding box center [554, 276] width 1 height 7
radio input "true"
click at [586, 467] on button "Next" at bounding box center [554, 465] width 150 height 37
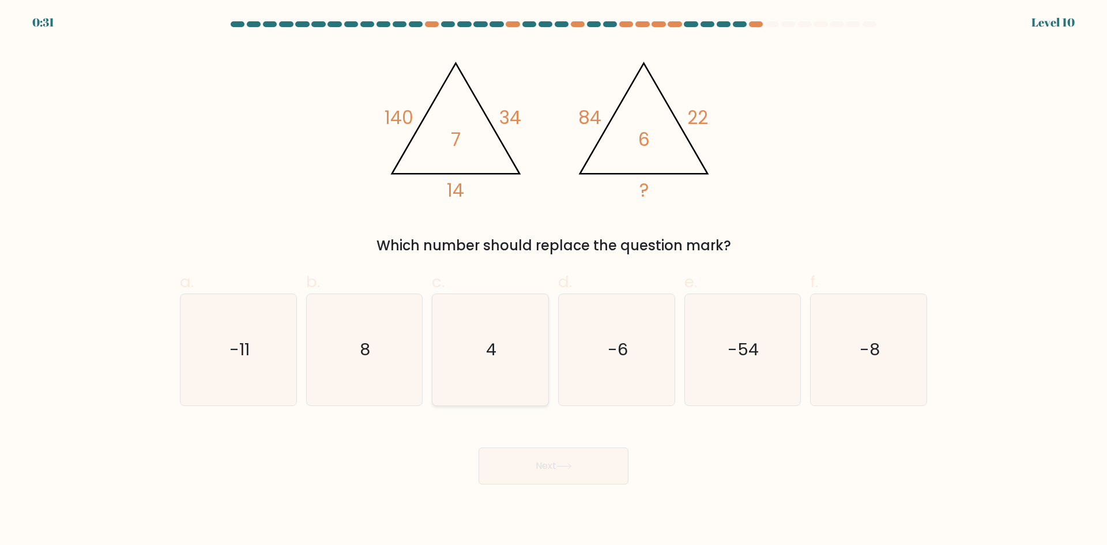
click at [484, 348] on icon "4" at bounding box center [490, 349] width 111 height 111
click at [554, 280] on input "c. 4" at bounding box center [554, 276] width 1 height 7
radio input "true"
click at [552, 466] on button "Next" at bounding box center [554, 465] width 150 height 37
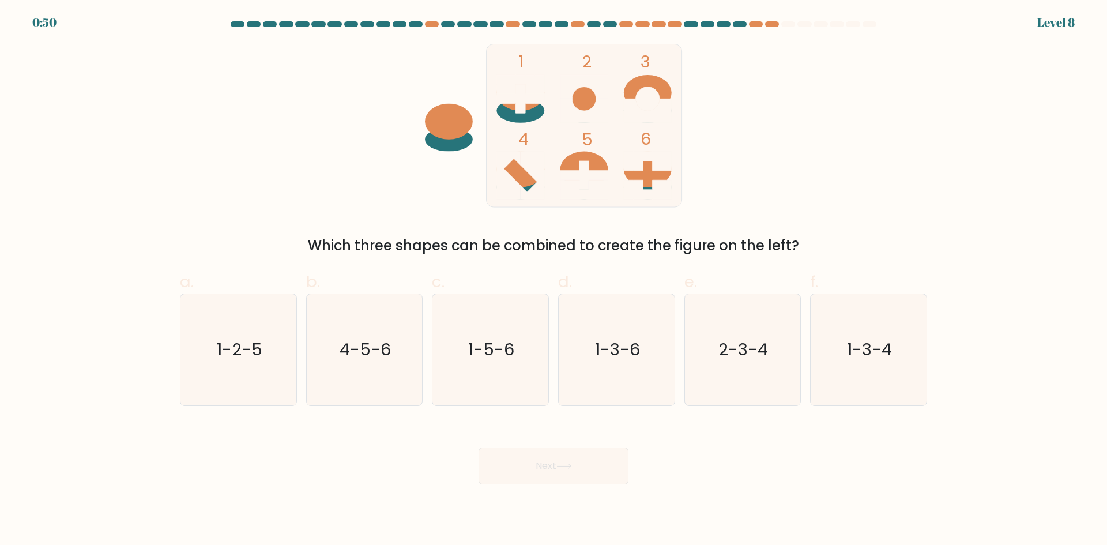
click at [522, 93] on icon at bounding box center [521, 98] width 48 height 29
click at [504, 368] on icon "1-5-6" at bounding box center [490, 349] width 111 height 111
click at [554, 280] on input "c. 1-5-6" at bounding box center [554, 276] width 1 height 7
radio input "true"
click at [565, 468] on icon at bounding box center [564, 466] width 16 height 6
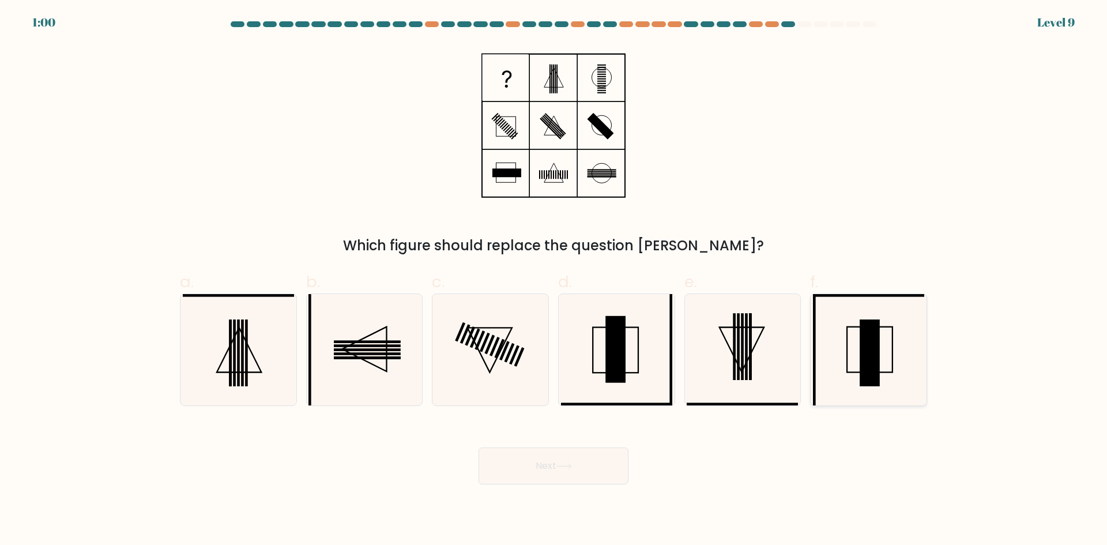
click at [888, 333] on icon at bounding box center [868, 349] width 111 height 111
click at [554, 280] on input "f." at bounding box center [554, 276] width 1 height 7
radio input "true"
click at [572, 474] on button "Next" at bounding box center [554, 465] width 150 height 37
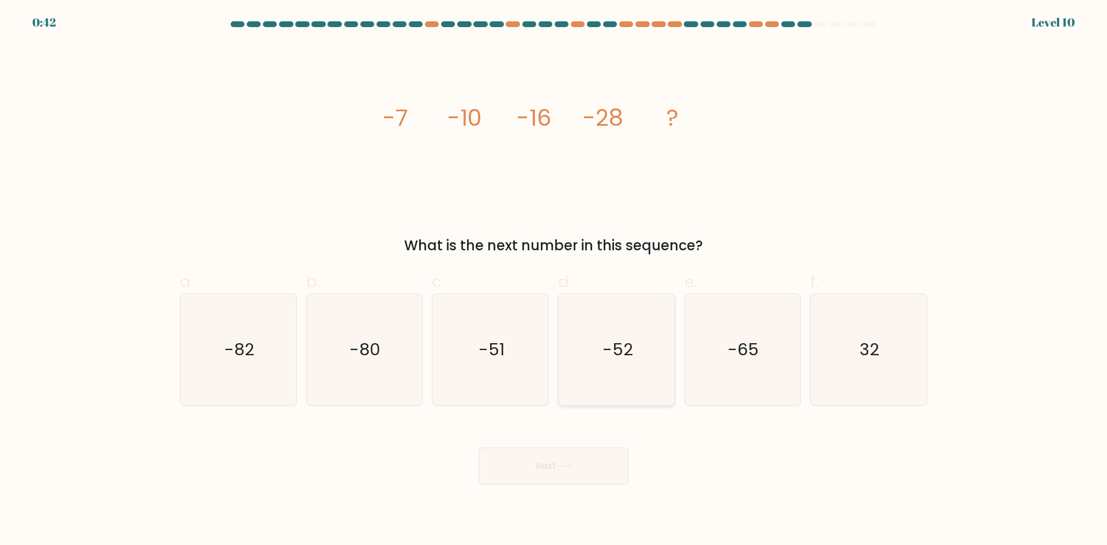
click at [604, 383] on icon "-52" at bounding box center [616, 349] width 111 height 111
click at [554, 280] on input "d. -52" at bounding box center [554, 276] width 1 height 7
radio input "true"
click at [584, 456] on button "Next" at bounding box center [554, 465] width 150 height 37
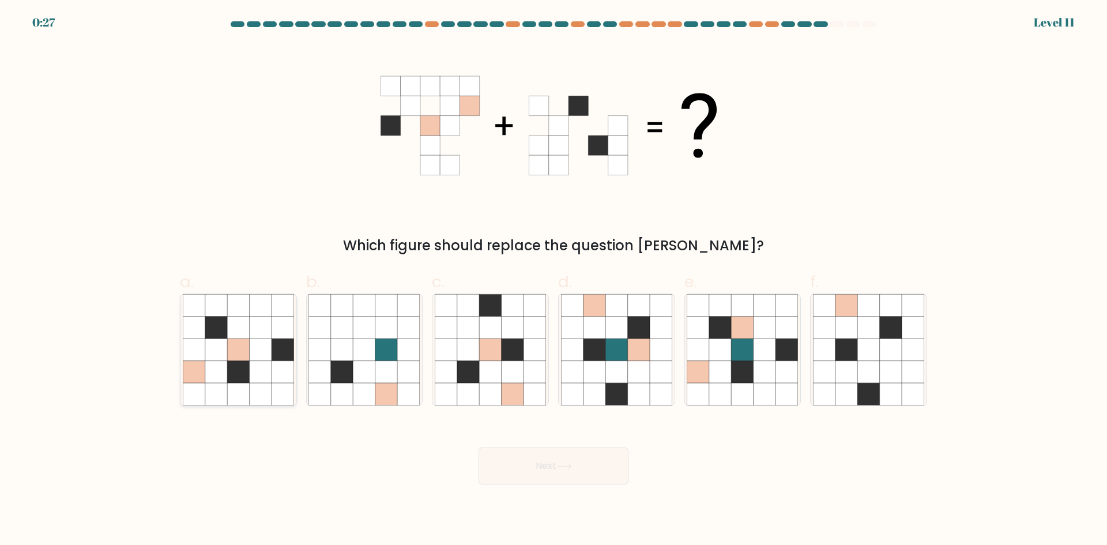
click at [238, 358] on icon at bounding box center [238, 350] width 22 height 22
click at [554, 280] on input "a." at bounding box center [554, 276] width 1 height 7
radio input "true"
click at [581, 467] on button "Next" at bounding box center [554, 465] width 150 height 37
click at [556, 463] on button "Next" at bounding box center [554, 465] width 150 height 37
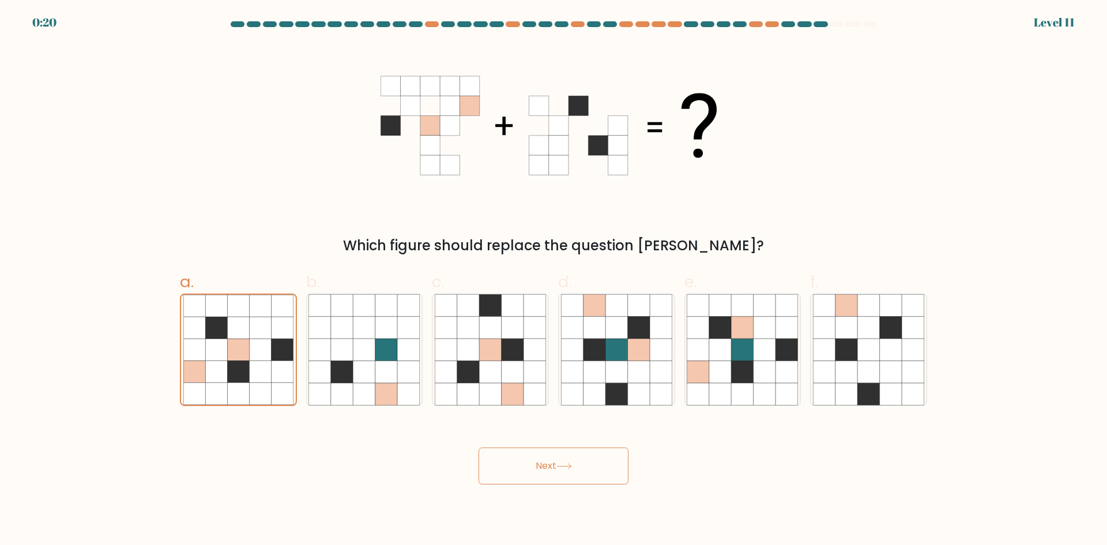
click at [569, 460] on button "Next" at bounding box center [554, 465] width 150 height 37
click at [570, 460] on button "Next" at bounding box center [554, 465] width 150 height 37
click at [576, 461] on button "Next" at bounding box center [554, 465] width 150 height 37
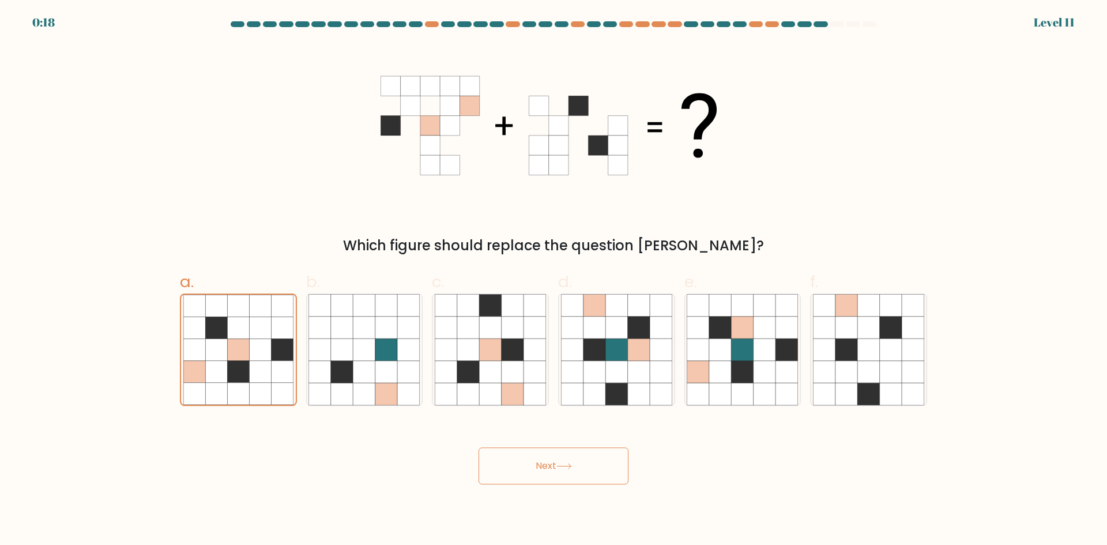
click at [576, 461] on button "Next" at bounding box center [554, 465] width 150 height 37
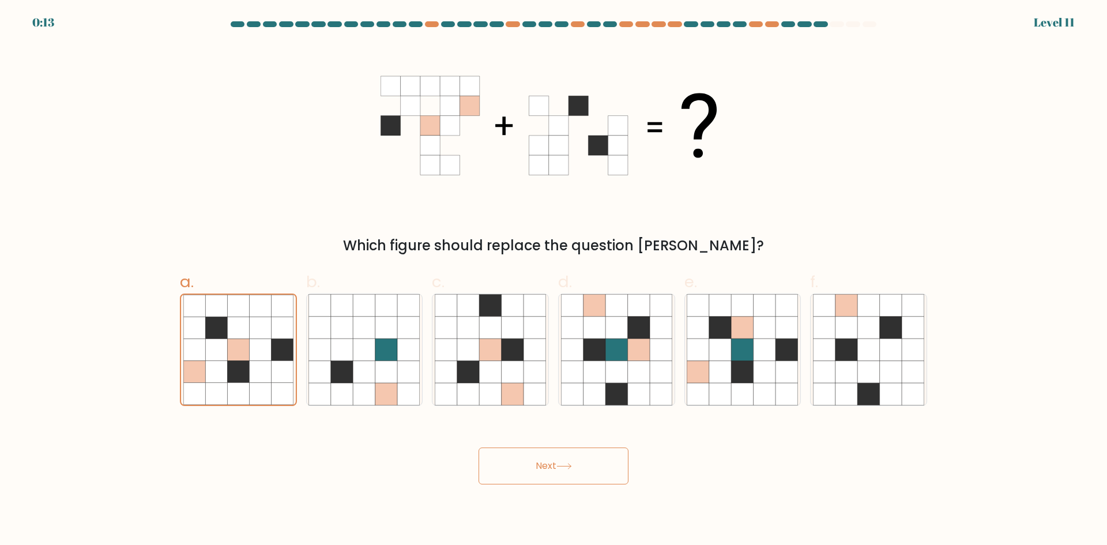
click at [562, 464] on icon at bounding box center [564, 466] width 16 height 6
click at [650, 363] on icon at bounding box center [661, 372] width 22 height 22
click at [554, 280] on input "d." at bounding box center [554, 276] width 1 height 7
radio input "true"
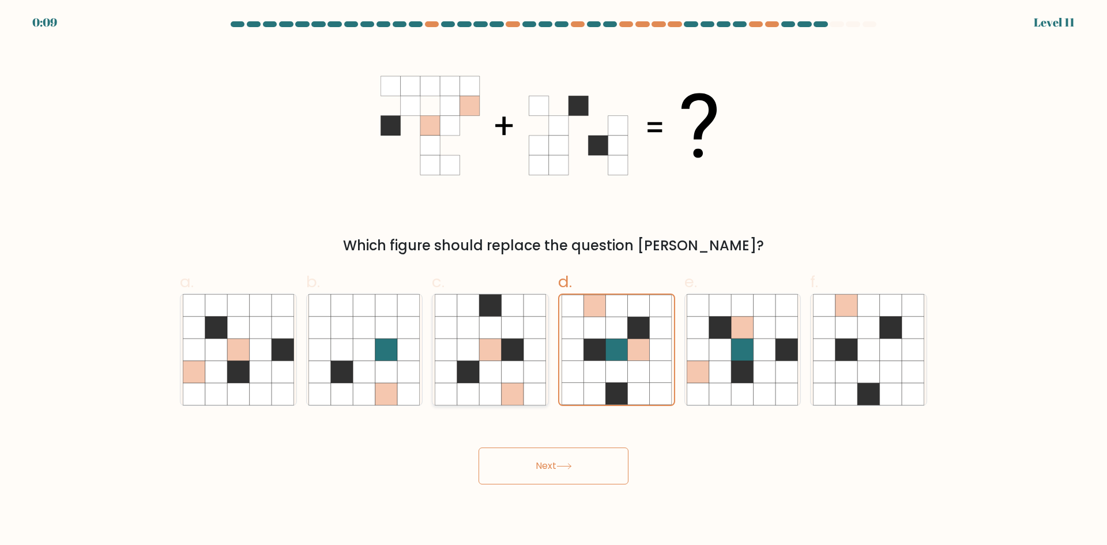
click at [465, 368] on icon at bounding box center [468, 372] width 22 height 22
click at [554, 280] on input "c." at bounding box center [554, 276] width 1 height 7
radio input "true"
click at [557, 458] on button "Next" at bounding box center [554, 465] width 150 height 37
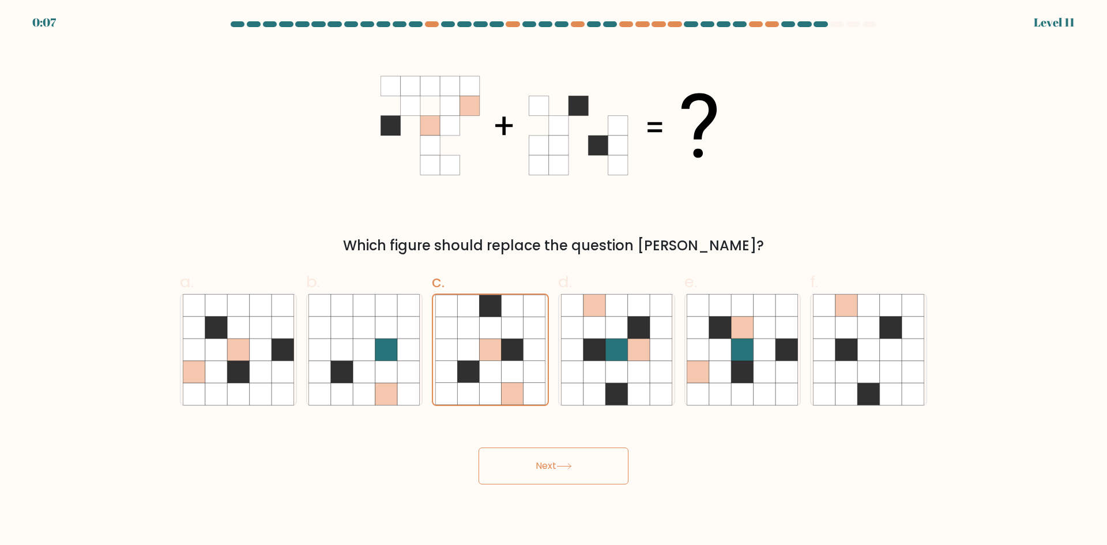
click at [557, 458] on button "Next" at bounding box center [554, 465] width 150 height 37
click at [581, 463] on button "Next" at bounding box center [554, 465] width 150 height 37
click at [379, 360] on icon at bounding box center [386, 350] width 22 height 22
click at [554, 280] on input "b." at bounding box center [554, 276] width 1 height 7
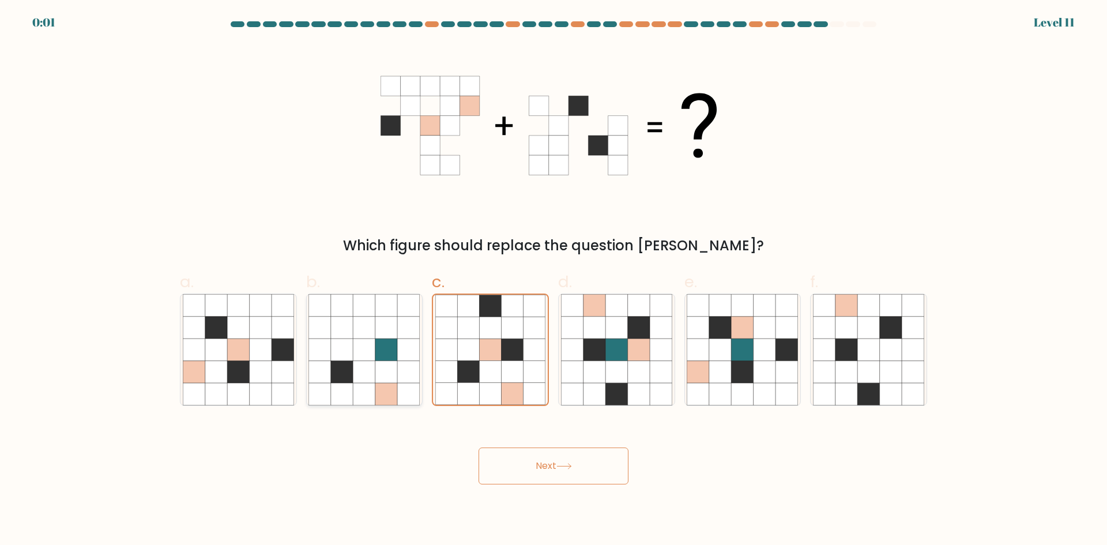
radio input "true"
drag, startPoint x: 167, startPoint y: 325, endPoint x: 174, endPoint y: 329, distance: 8.0
click at [168, 326] on form at bounding box center [553, 252] width 1107 height 463
click at [551, 478] on button "Next" at bounding box center [554, 465] width 150 height 37
click at [552, 477] on div "Next" at bounding box center [553, 452] width 761 height 65
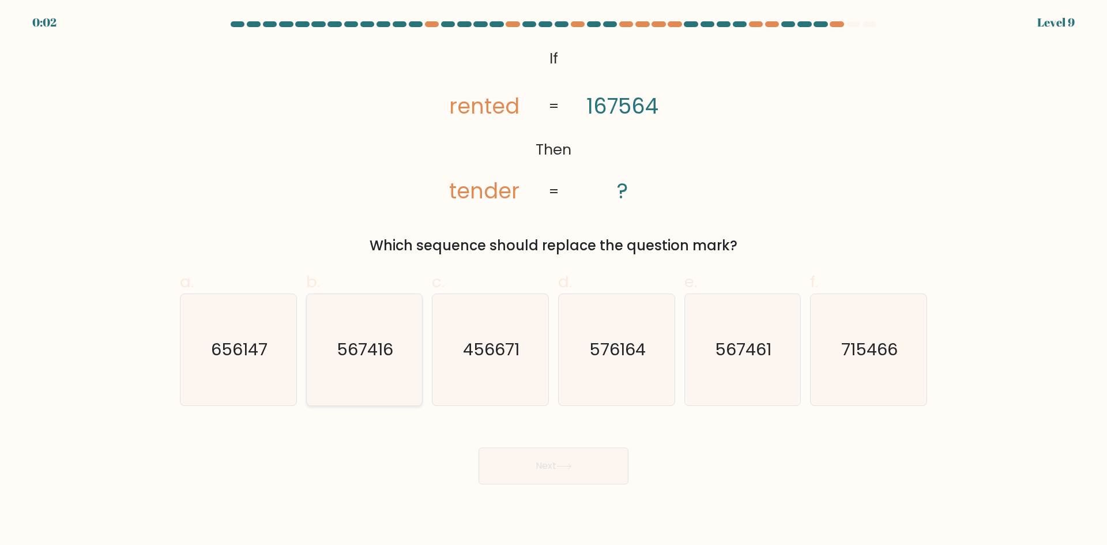
click at [379, 368] on icon "567416" at bounding box center [364, 349] width 111 height 111
click at [554, 280] on input "b. 567416" at bounding box center [554, 276] width 1 height 7
radio input "true"
click at [558, 459] on button "Next" at bounding box center [554, 465] width 150 height 37
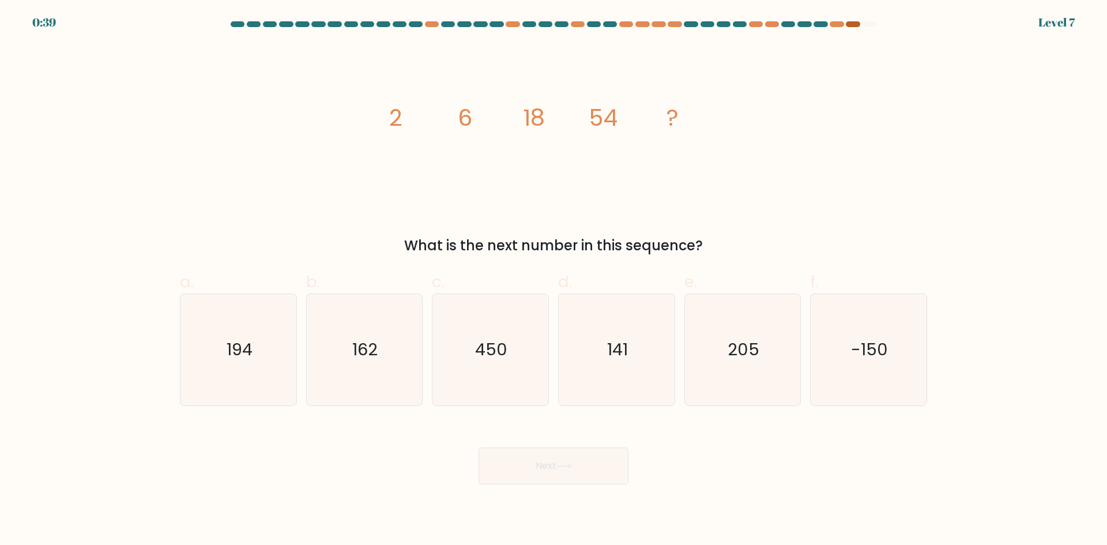
click at [855, 25] on div at bounding box center [853, 24] width 14 height 6
click at [853, 25] on div at bounding box center [853, 24] width 14 height 6
click at [390, 373] on icon "162" at bounding box center [364, 349] width 111 height 111
click at [554, 280] on input "b. 162" at bounding box center [554, 276] width 1 height 7
radio input "true"
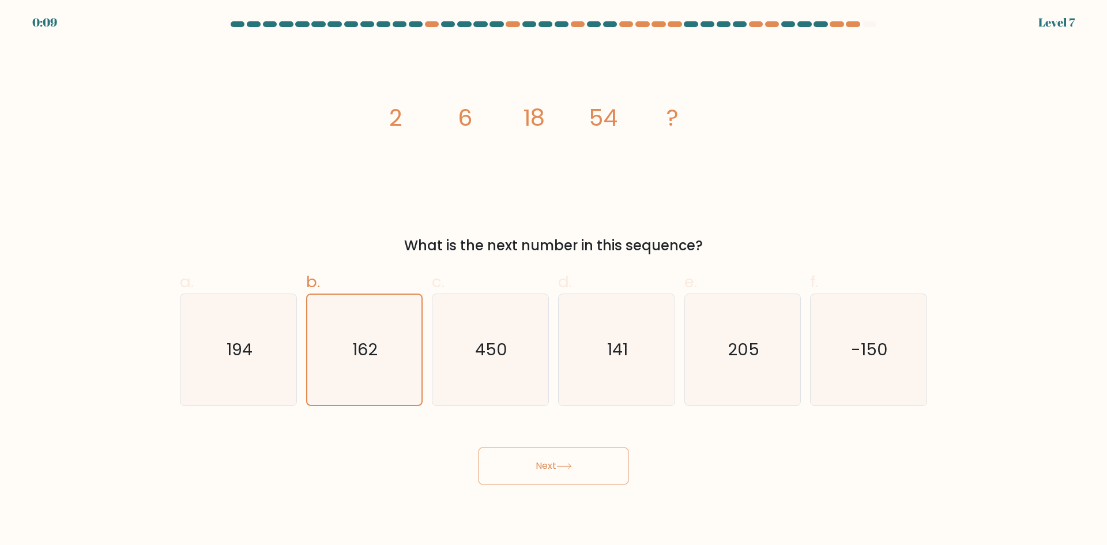
click at [558, 469] on button "Next" at bounding box center [554, 465] width 150 height 37
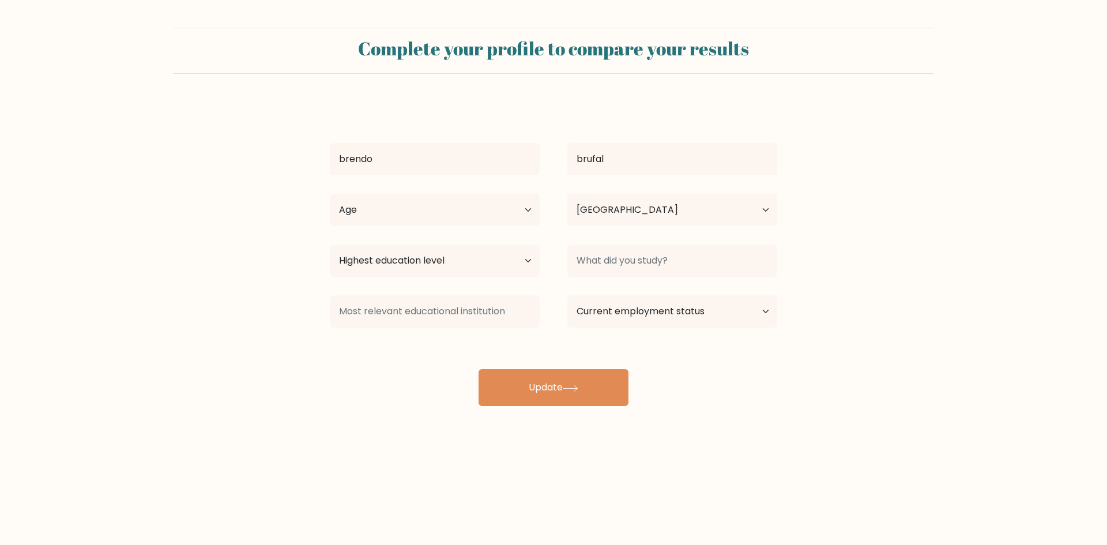
select select "PH"
click at [521, 210] on select "Age Under [DEMOGRAPHIC_DATA] [DEMOGRAPHIC_DATA] [DEMOGRAPHIC_DATA] [DEMOGRAPHIC…" at bounding box center [435, 210] width 210 height 32
select select "45_54"
click at [330, 194] on select "Age Under [DEMOGRAPHIC_DATA] [DEMOGRAPHIC_DATA] [DEMOGRAPHIC_DATA] [DEMOGRAPHIC…" at bounding box center [435, 210] width 210 height 32
click at [528, 256] on select "Highest education level No schooling Primary Lower Secondary Upper Secondary Oc…" at bounding box center [435, 261] width 210 height 32
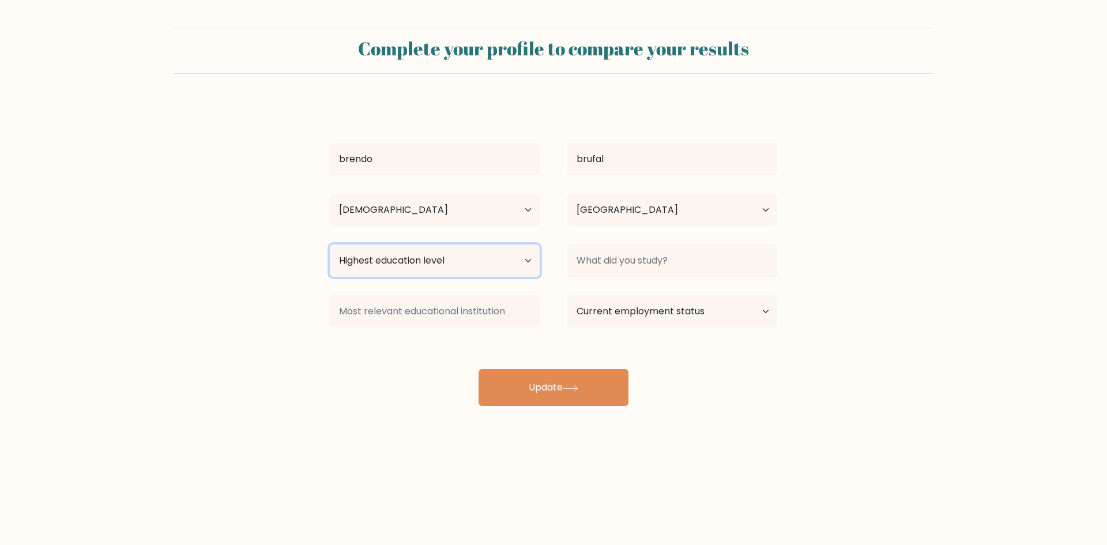
select select "upper_secondary"
click at [330, 245] on select "Highest education level No schooling Primary Lower Secondary Upper Secondary Oc…" at bounding box center [435, 261] width 210 height 32
click at [522, 320] on input at bounding box center [435, 311] width 210 height 32
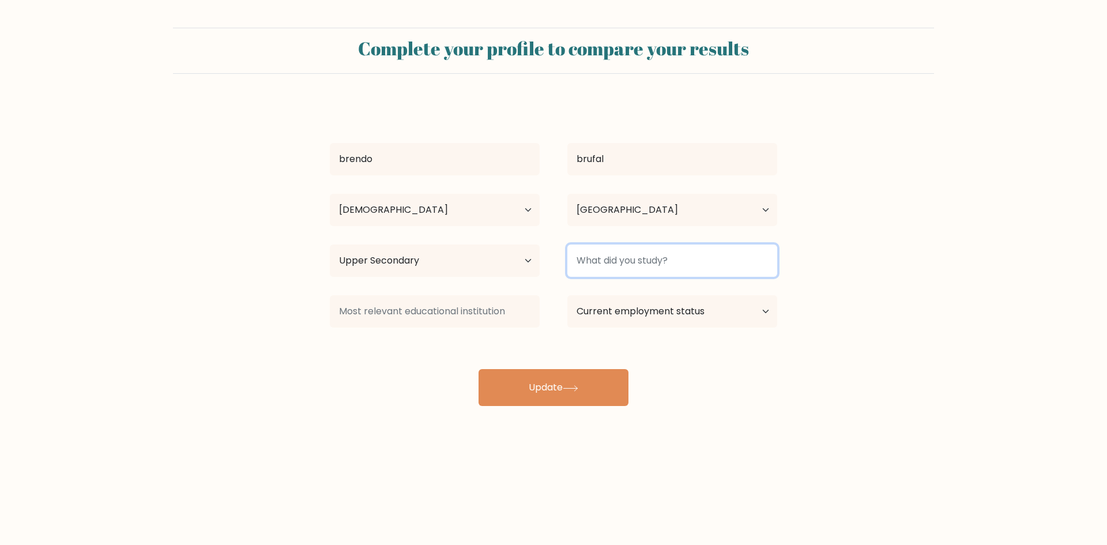
click at [757, 266] on input at bounding box center [672, 261] width 210 height 32
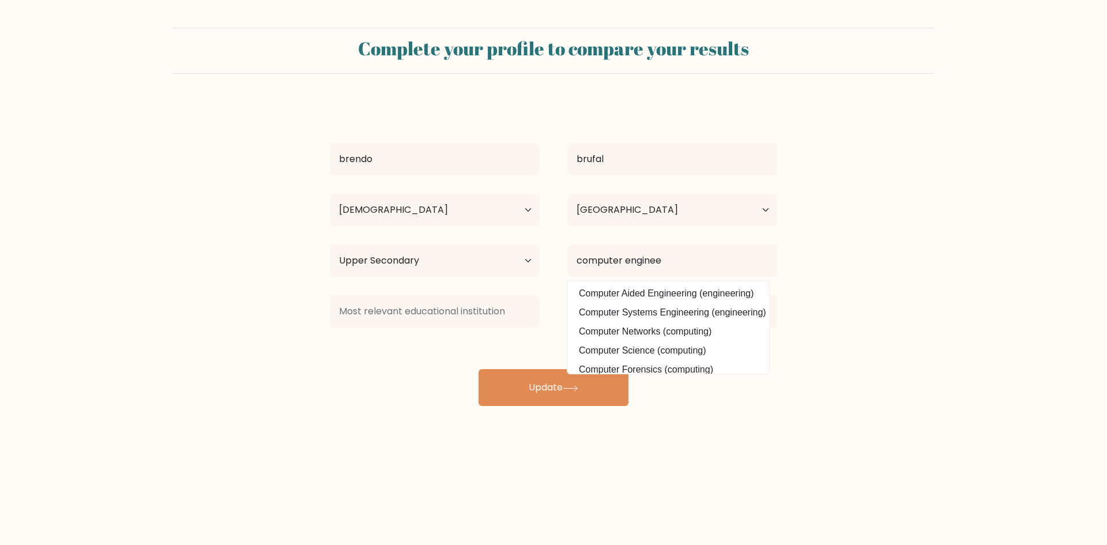
click at [684, 312] on div "brendo [GEOGRAPHIC_DATA] Age Under [DEMOGRAPHIC_DATA] [DEMOGRAPHIC_DATA] [DEMOG…" at bounding box center [553, 253] width 461 height 304
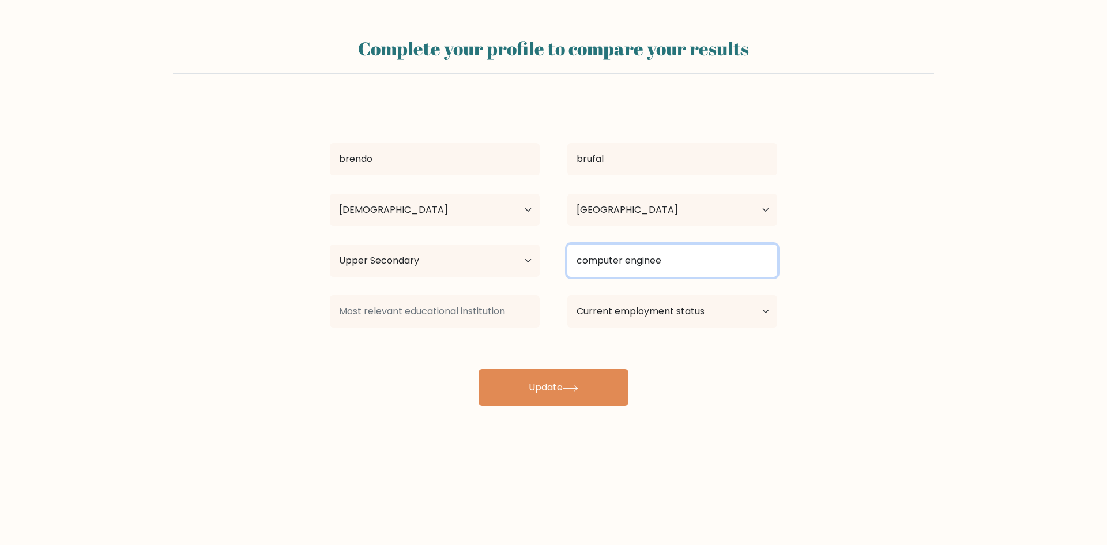
click at [698, 269] on input "computer enginee" at bounding box center [672, 261] width 210 height 32
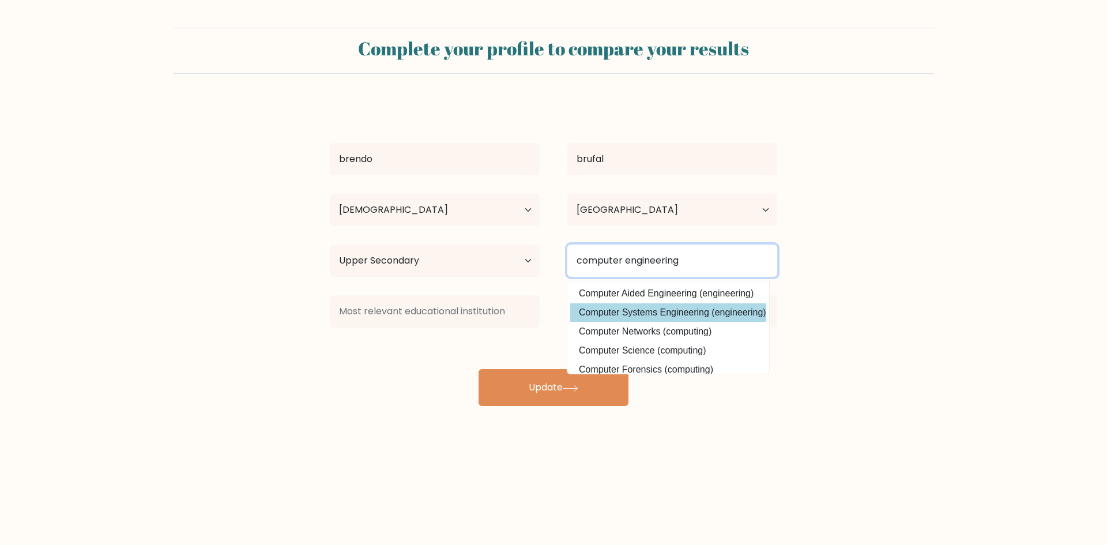
type input "computer engineering"
click at [721, 316] on div "brendo [GEOGRAPHIC_DATA] Age Under [DEMOGRAPHIC_DATA] [DEMOGRAPHIC_DATA] [DEMOG…" at bounding box center [553, 253] width 461 height 304
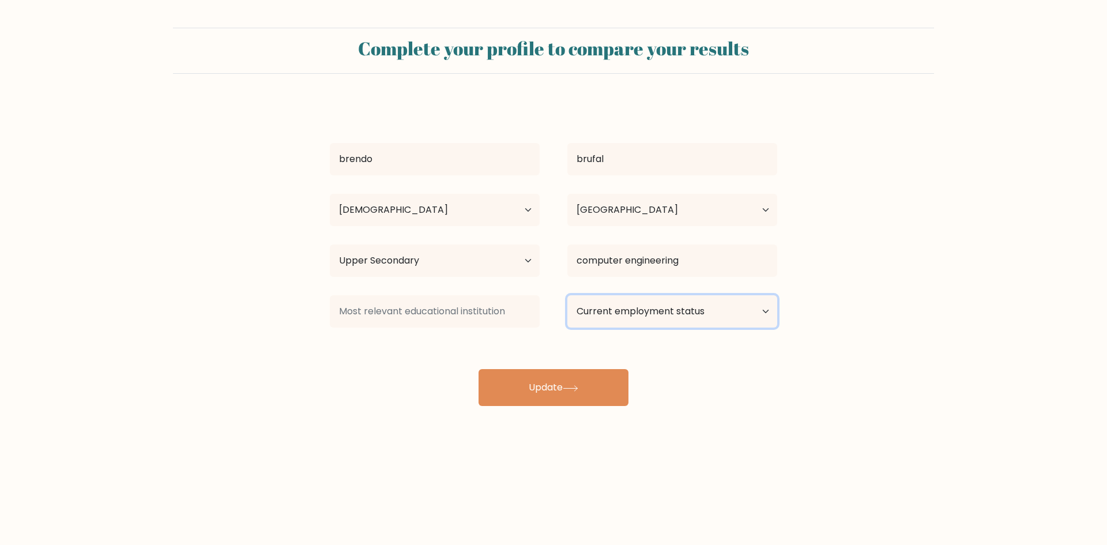
click at [760, 319] on select "Current employment status Employed Student Retired Other / prefer not to answer" at bounding box center [672, 311] width 210 height 32
select select "other"
click at [567, 295] on select "Current employment status Employed Student Retired Other / prefer not to answer" at bounding box center [672, 311] width 210 height 32
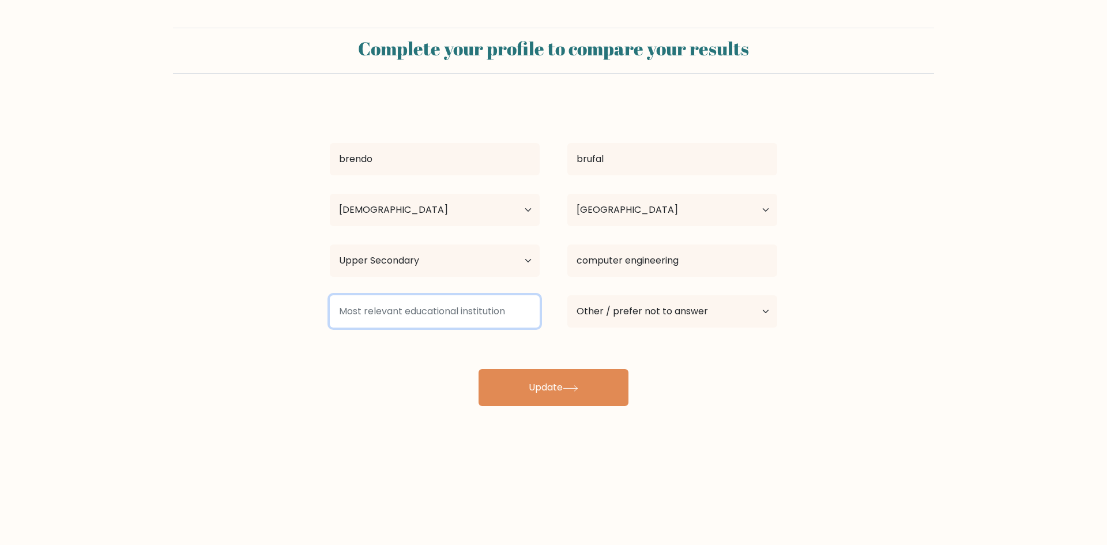
click at [526, 311] on input at bounding box center [435, 311] width 210 height 32
click at [482, 351] on div "brendo [GEOGRAPHIC_DATA] Age Under [DEMOGRAPHIC_DATA] [DEMOGRAPHIC_DATA] [DEMOG…" at bounding box center [553, 253] width 461 height 304
click at [501, 321] on input "[GEOGRAPHIC_DATA][PERSON_NAME]" at bounding box center [435, 311] width 210 height 32
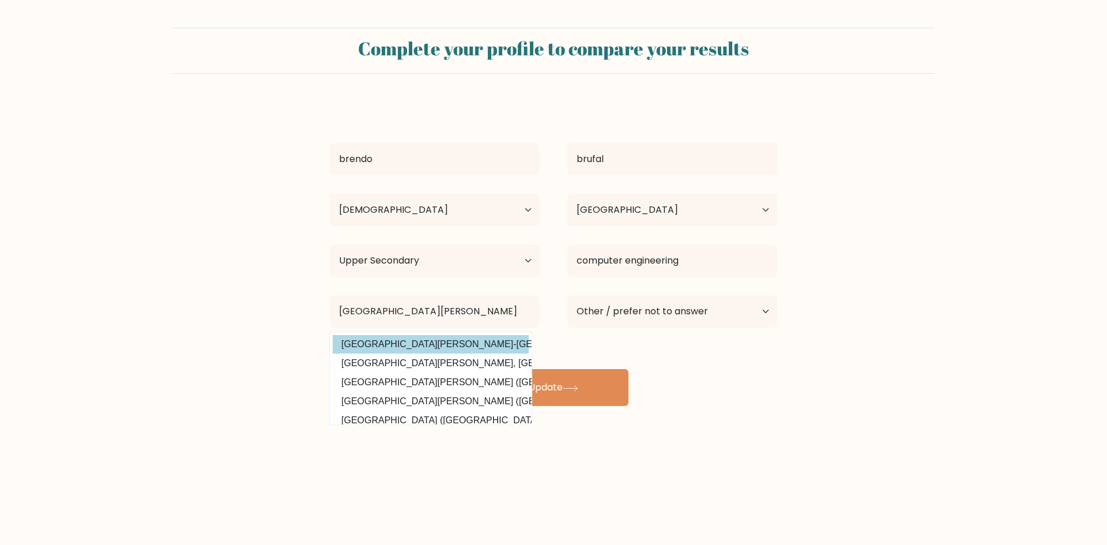
click at [477, 341] on div "brendo [GEOGRAPHIC_DATA] Age Under [DEMOGRAPHIC_DATA] [DEMOGRAPHIC_DATA] [DEMOG…" at bounding box center [553, 253] width 461 height 304
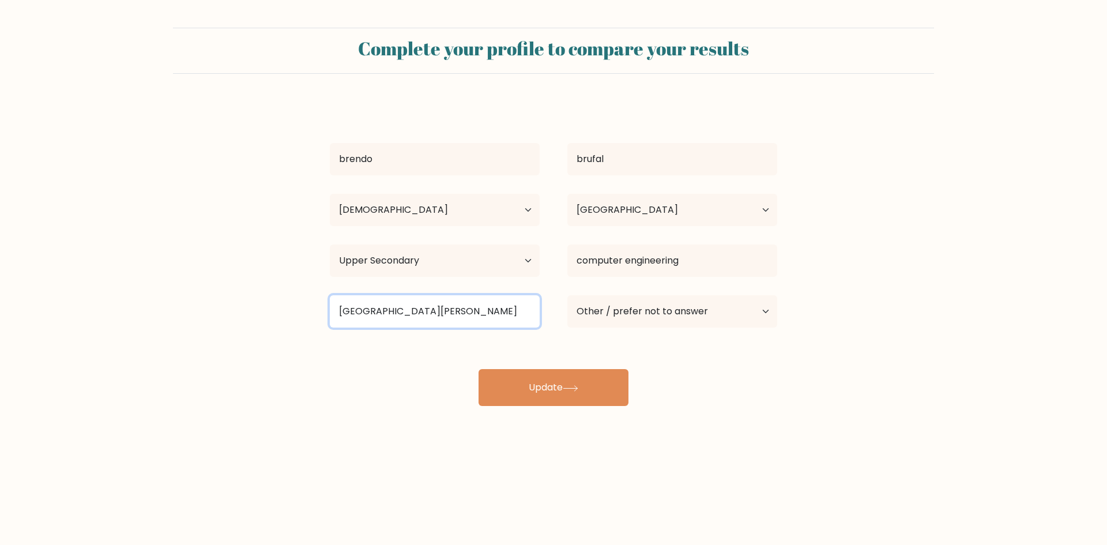
click at [489, 303] on input "[GEOGRAPHIC_DATA][PERSON_NAME]" at bounding box center [435, 311] width 210 height 32
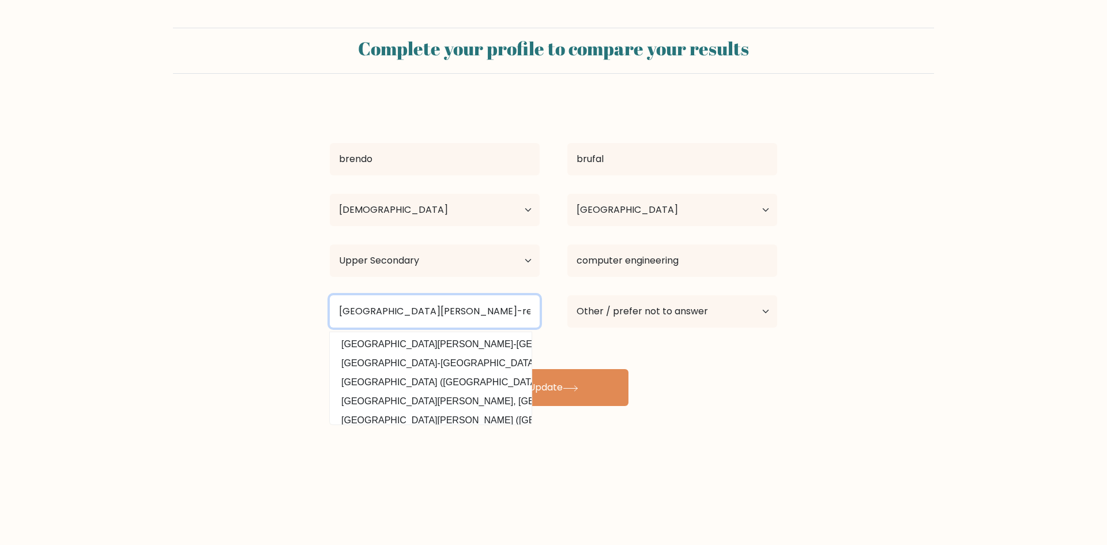
type input "[GEOGRAPHIC_DATA][PERSON_NAME]-recoletos"
click at [479, 369] on button "Update" at bounding box center [554, 387] width 150 height 37
